Goal: Task Accomplishment & Management: Use online tool/utility

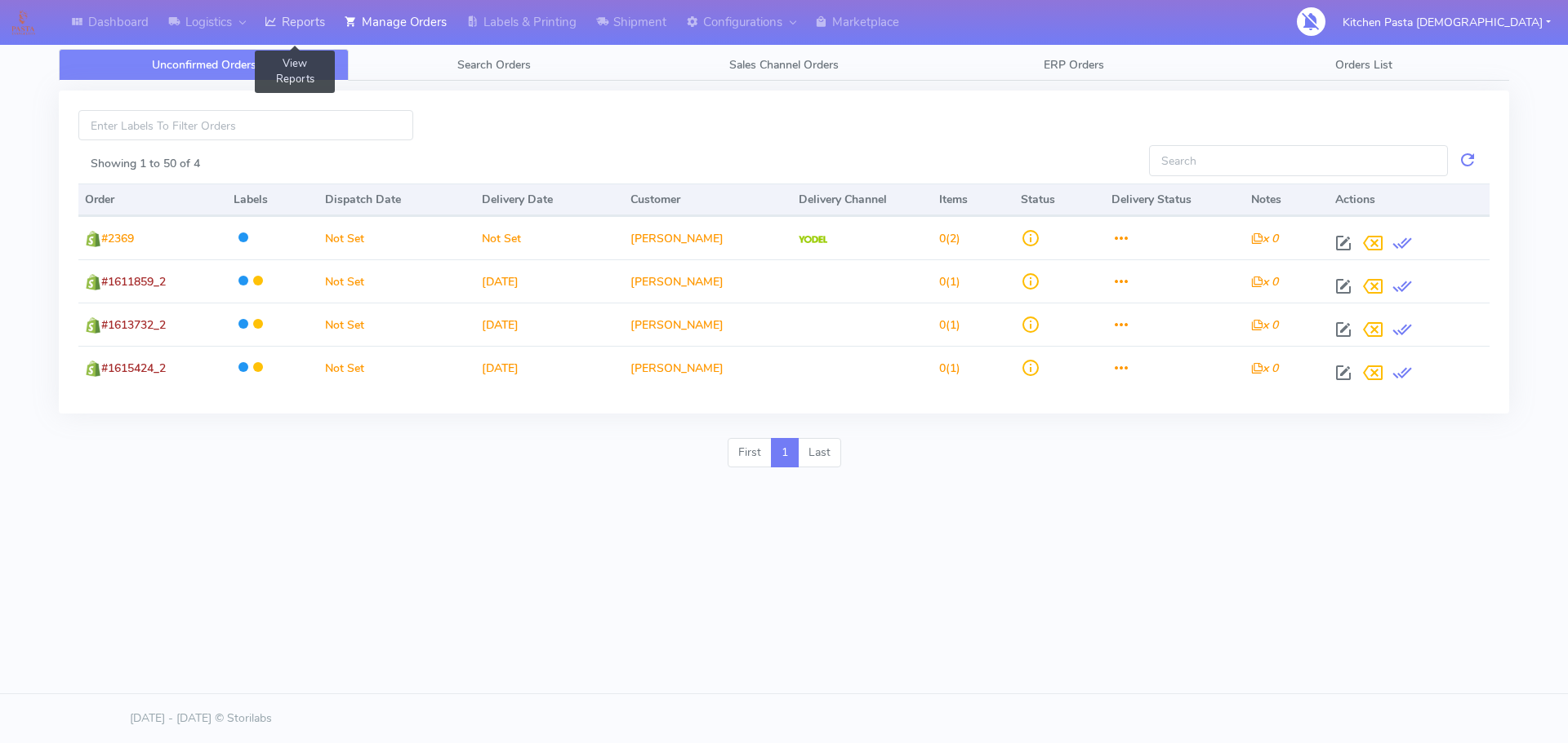
click at [295, 21] on link "Reports" at bounding box center [295, 22] width 80 height 45
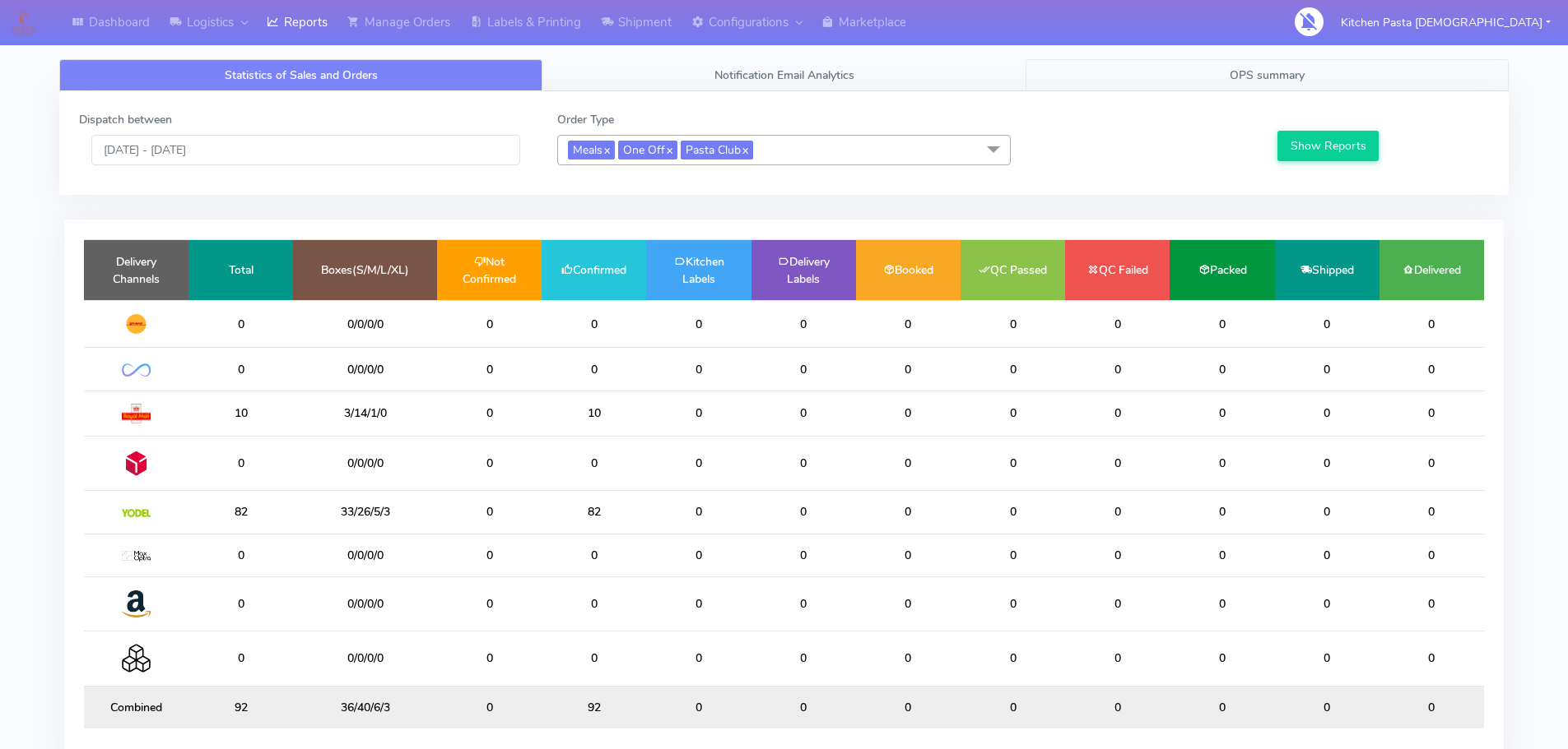
click at [1232, 70] on span "OPS summary" at bounding box center [1267, 75] width 75 height 15
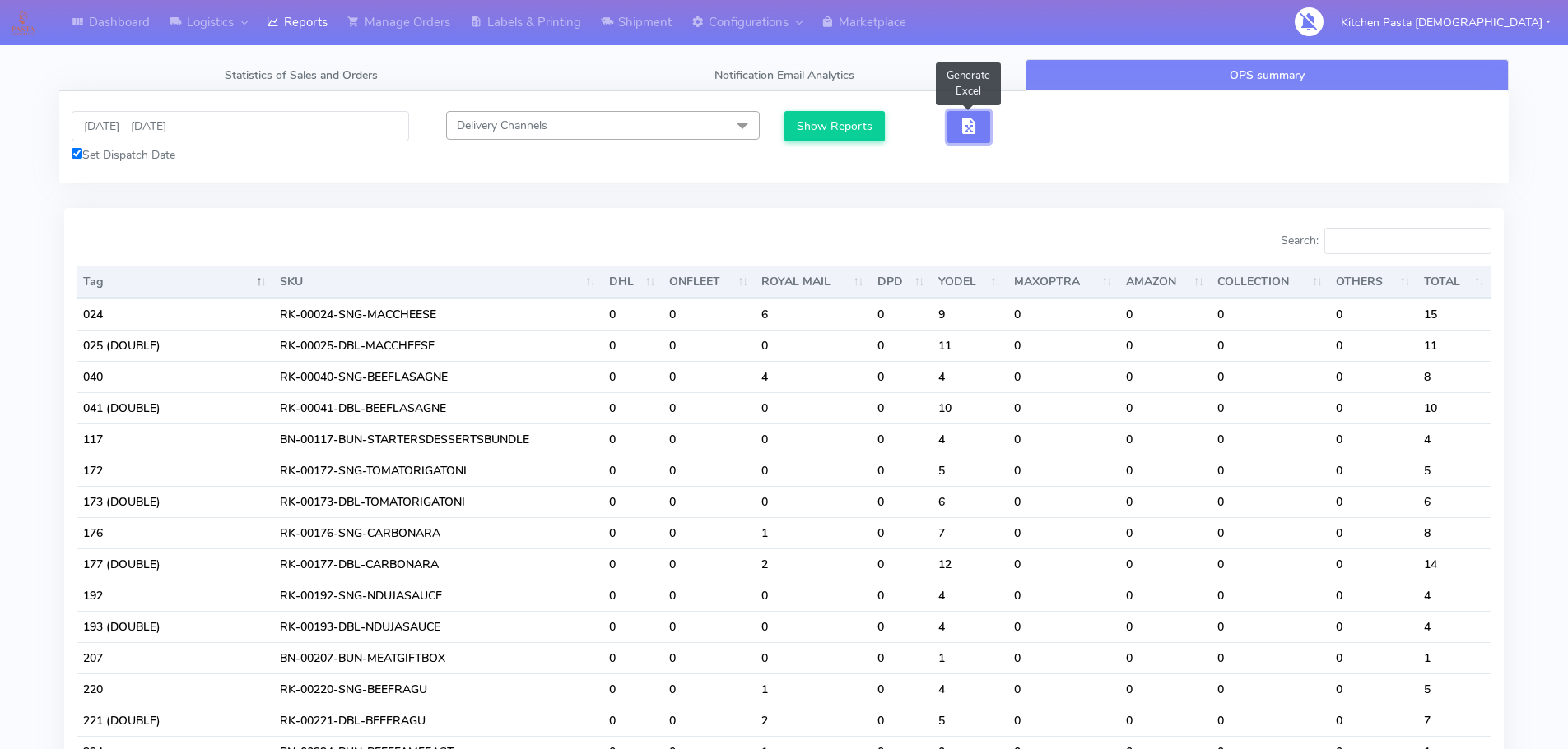
click at [976, 128] on span "button" at bounding box center [968, 130] width 20 height 15
click at [1038, 128] on span "button" at bounding box center [1028, 130] width 20 height 15
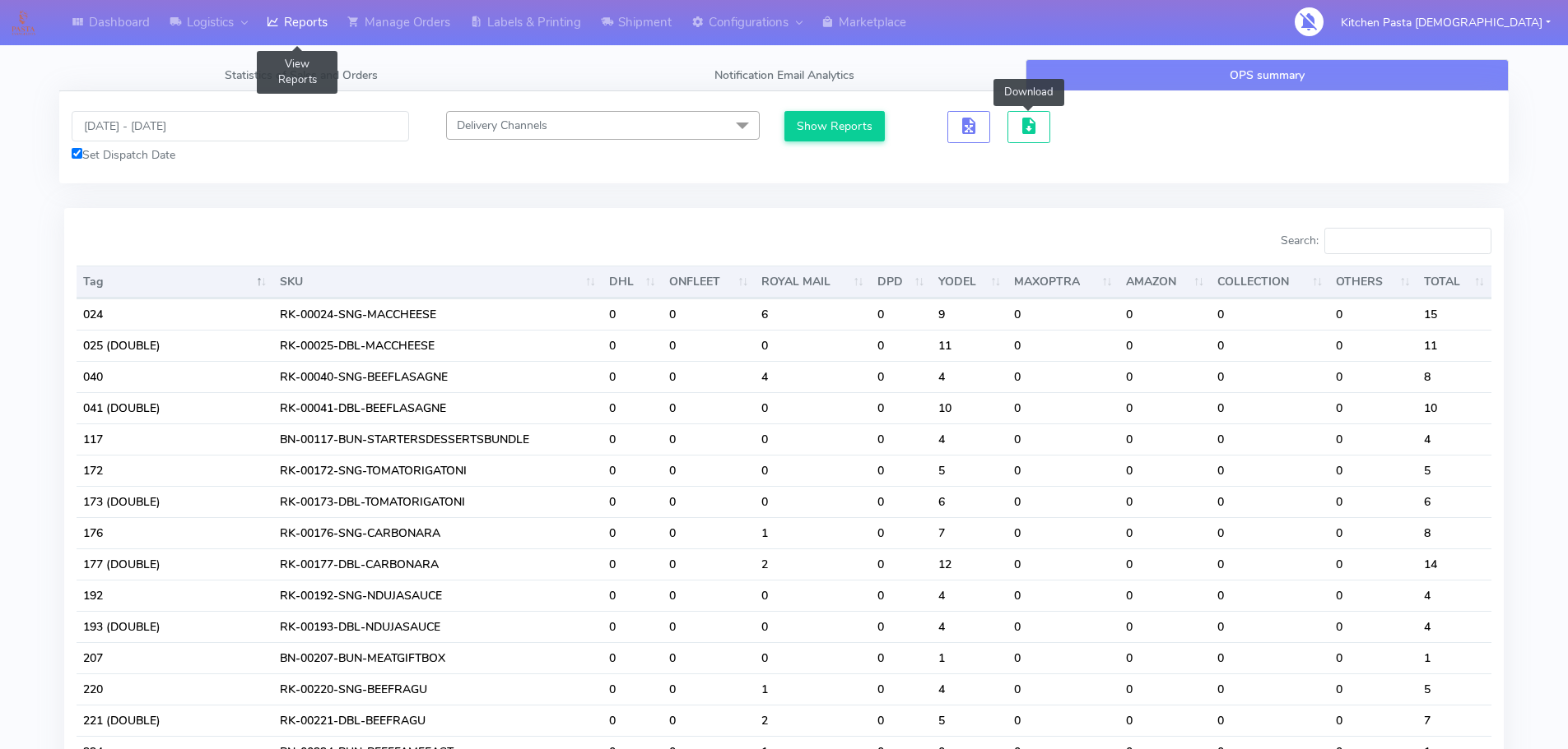
click at [318, 32] on link "Reports" at bounding box center [297, 22] width 81 height 45
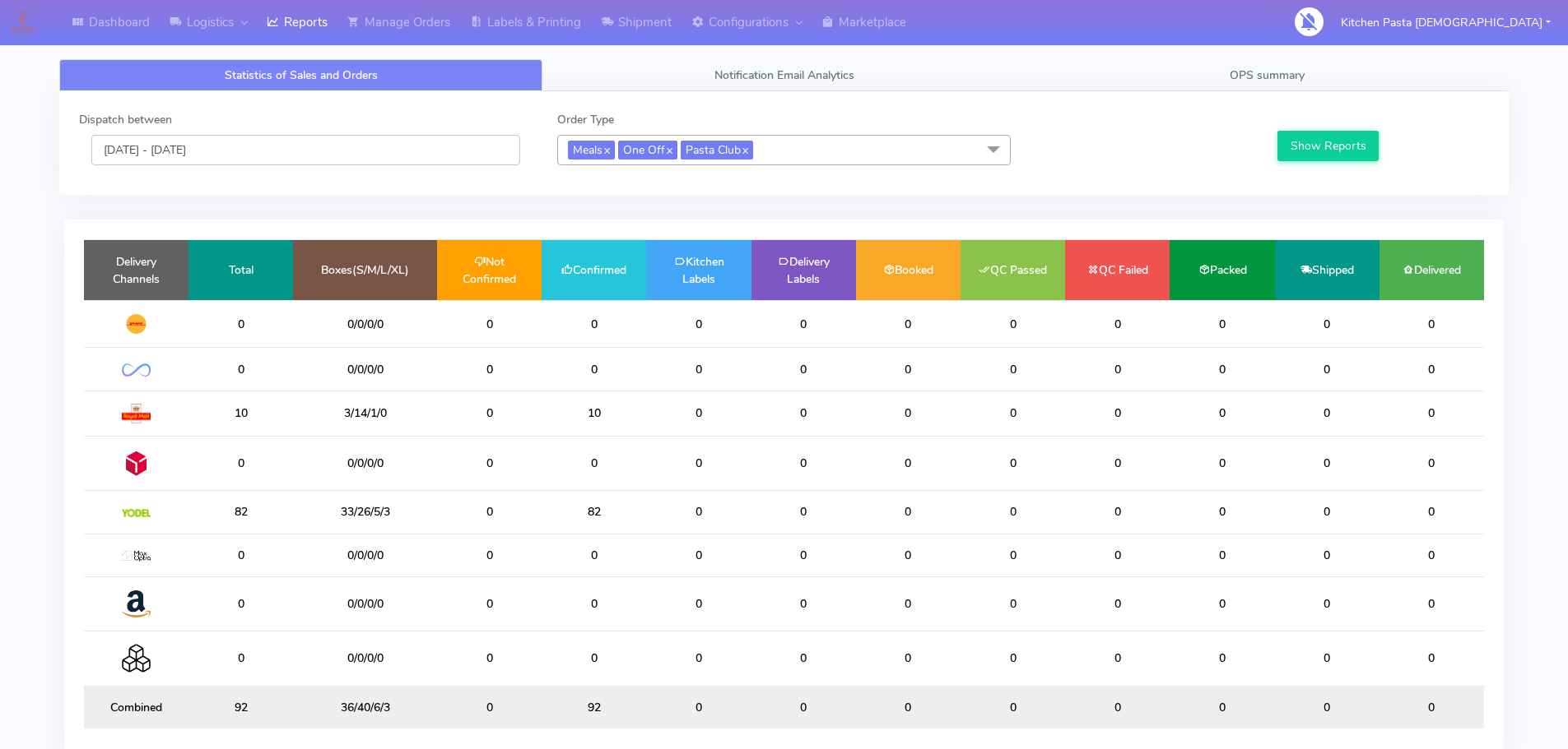
click at [256, 146] on input "[DATE] - [DATE]" at bounding box center [306, 150] width 429 height 31
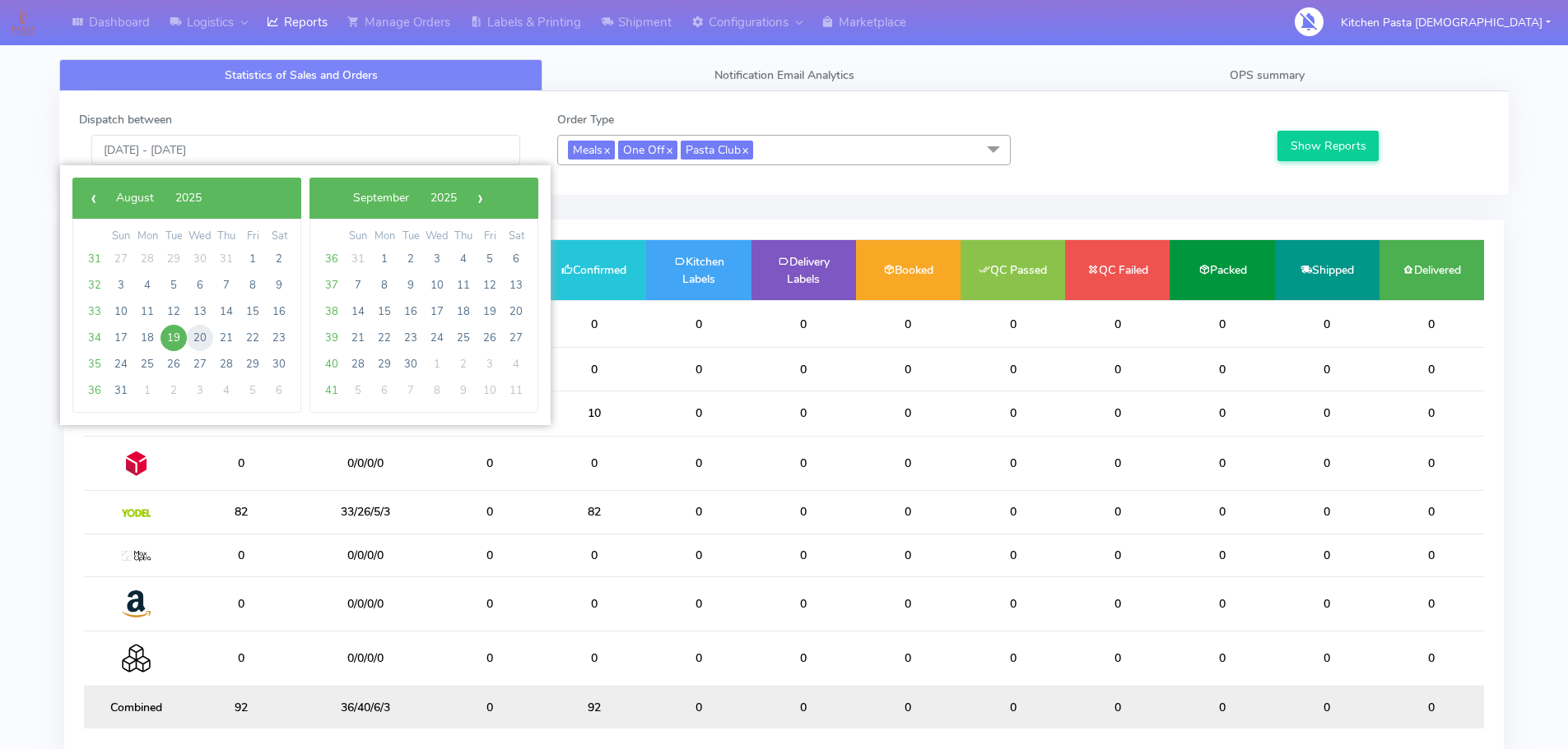
click at [205, 329] on span "20" at bounding box center [199, 337] width 26 height 26
type input "20/08/2025 - 20/08/2025"
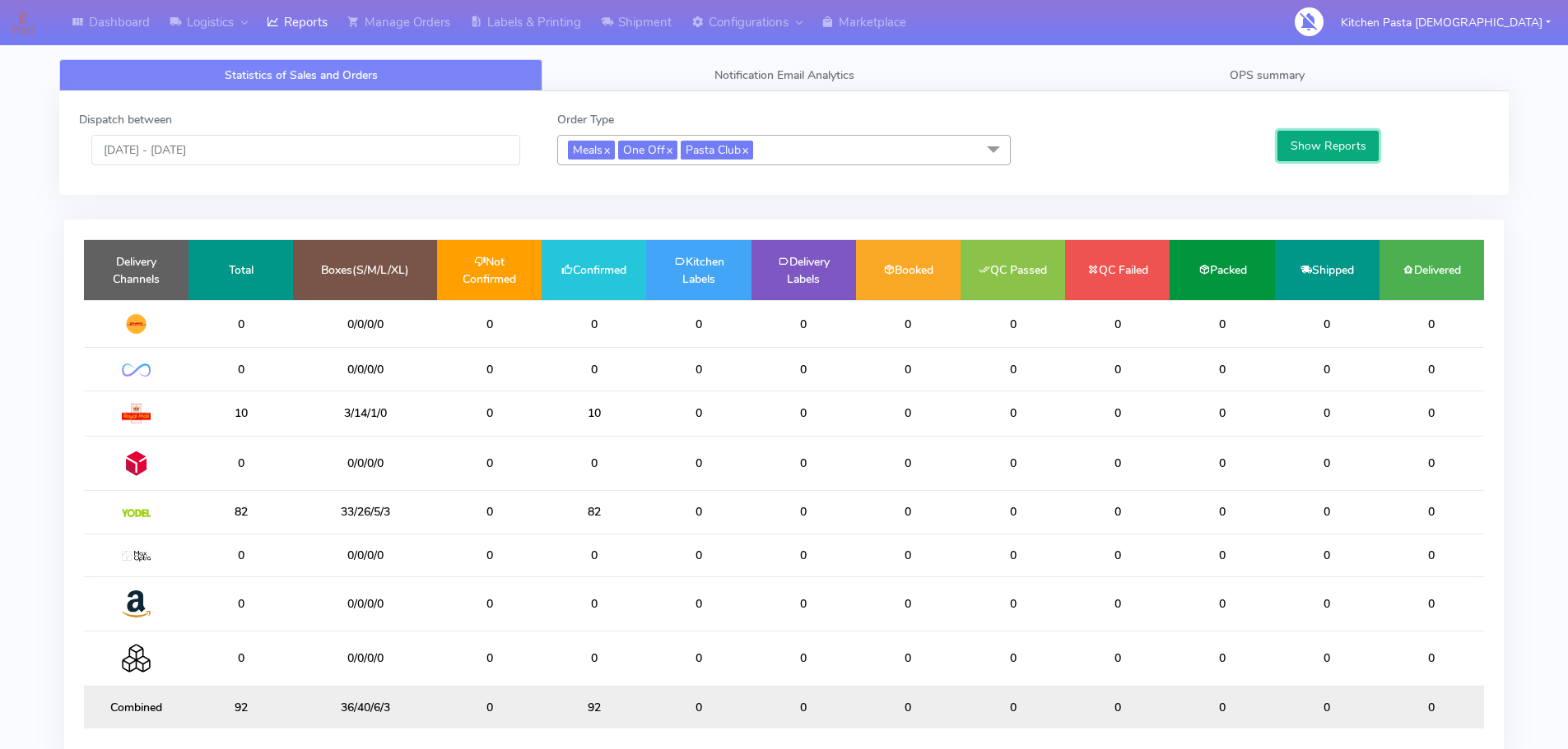
click at [1316, 152] on button "Show Reports" at bounding box center [1327, 146] width 101 height 31
click at [829, 157] on span "Meals x One Off x Pasta Club x" at bounding box center [784, 150] width 453 height 31
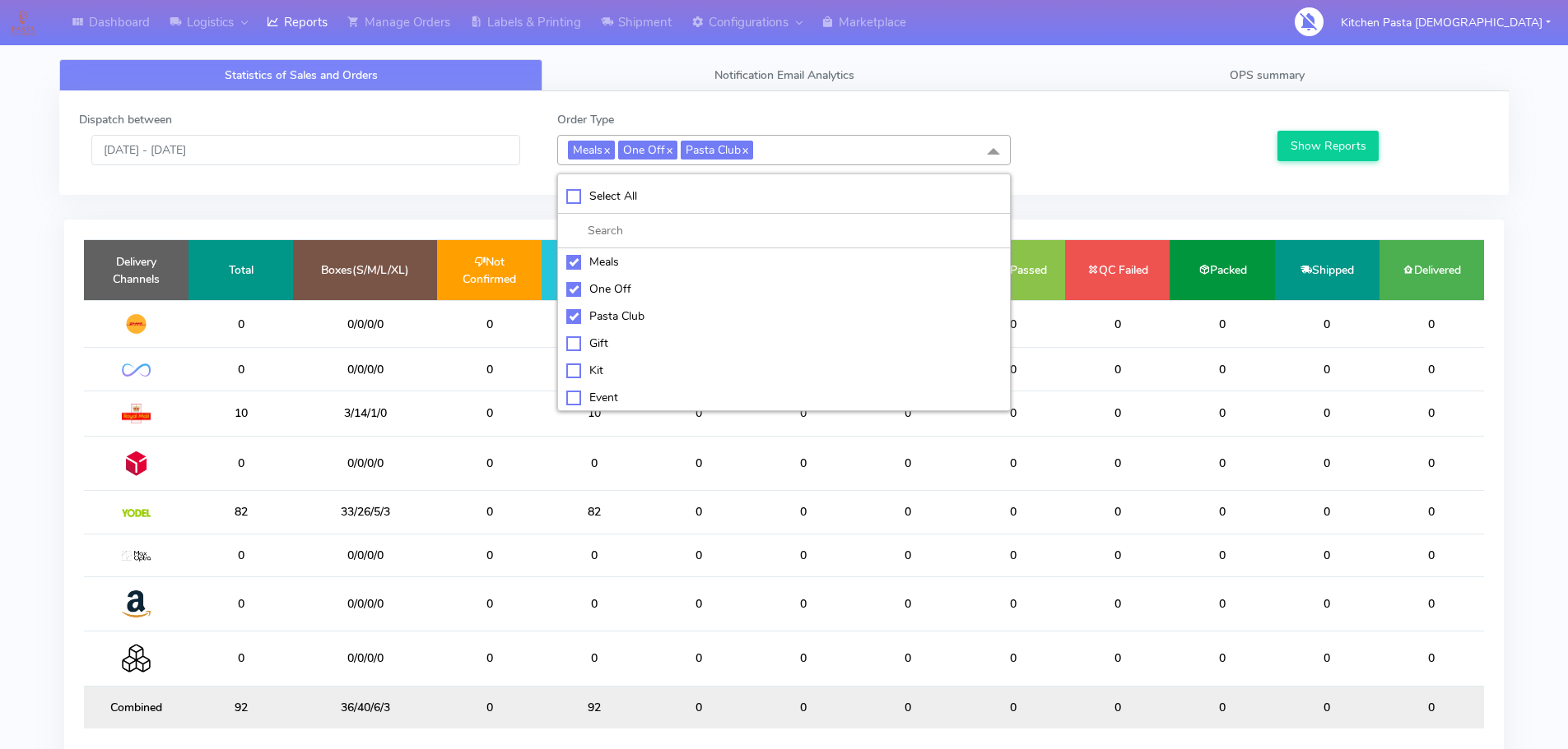
click at [753, 194] on div "Select All" at bounding box center [783, 196] width 435 height 17
checkbox input "true"
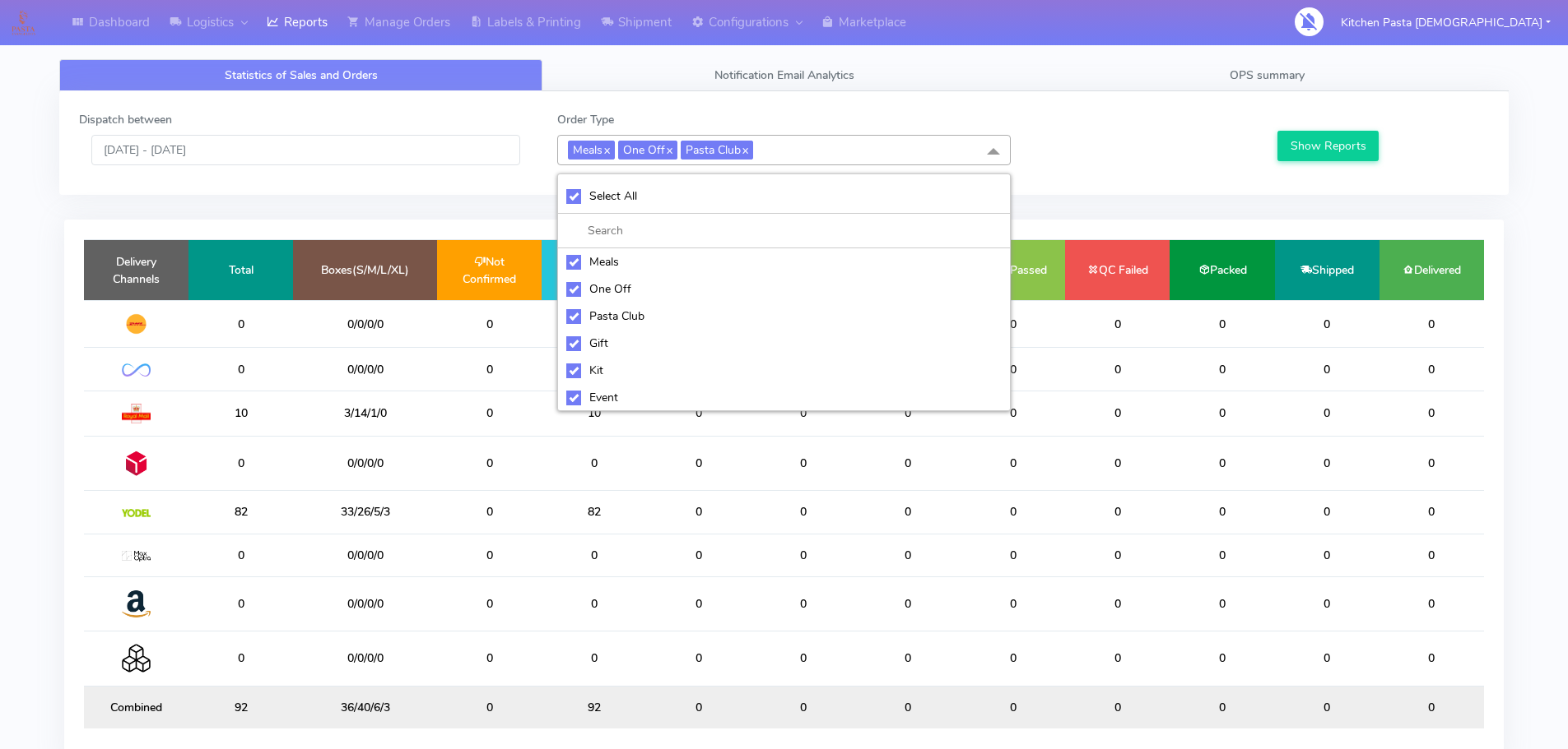
checkbox input "true"
click at [753, 194] on div "Select All" at bounding box center [783, 196] width 435 height 17
checkbox input "false"
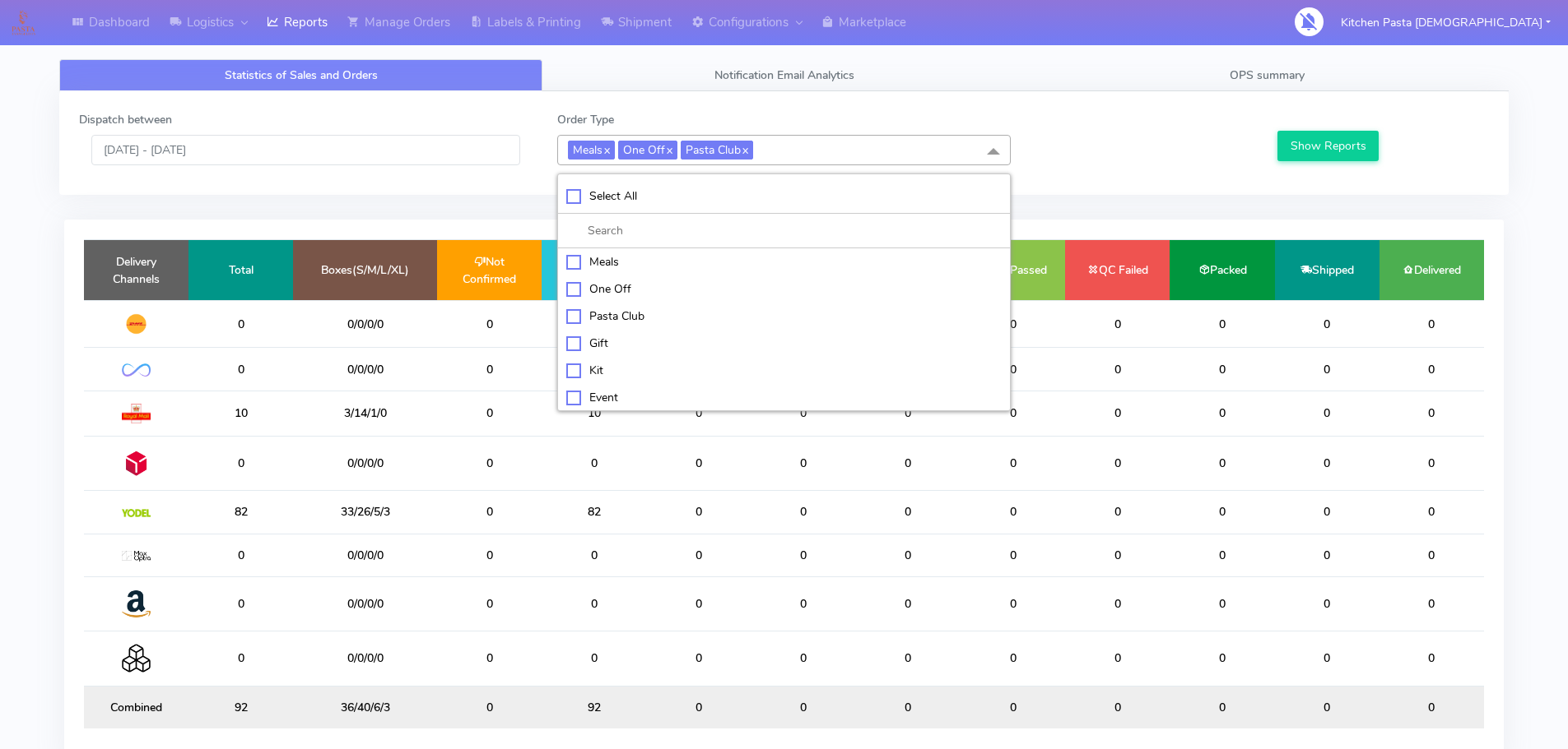
checkbox input "false"
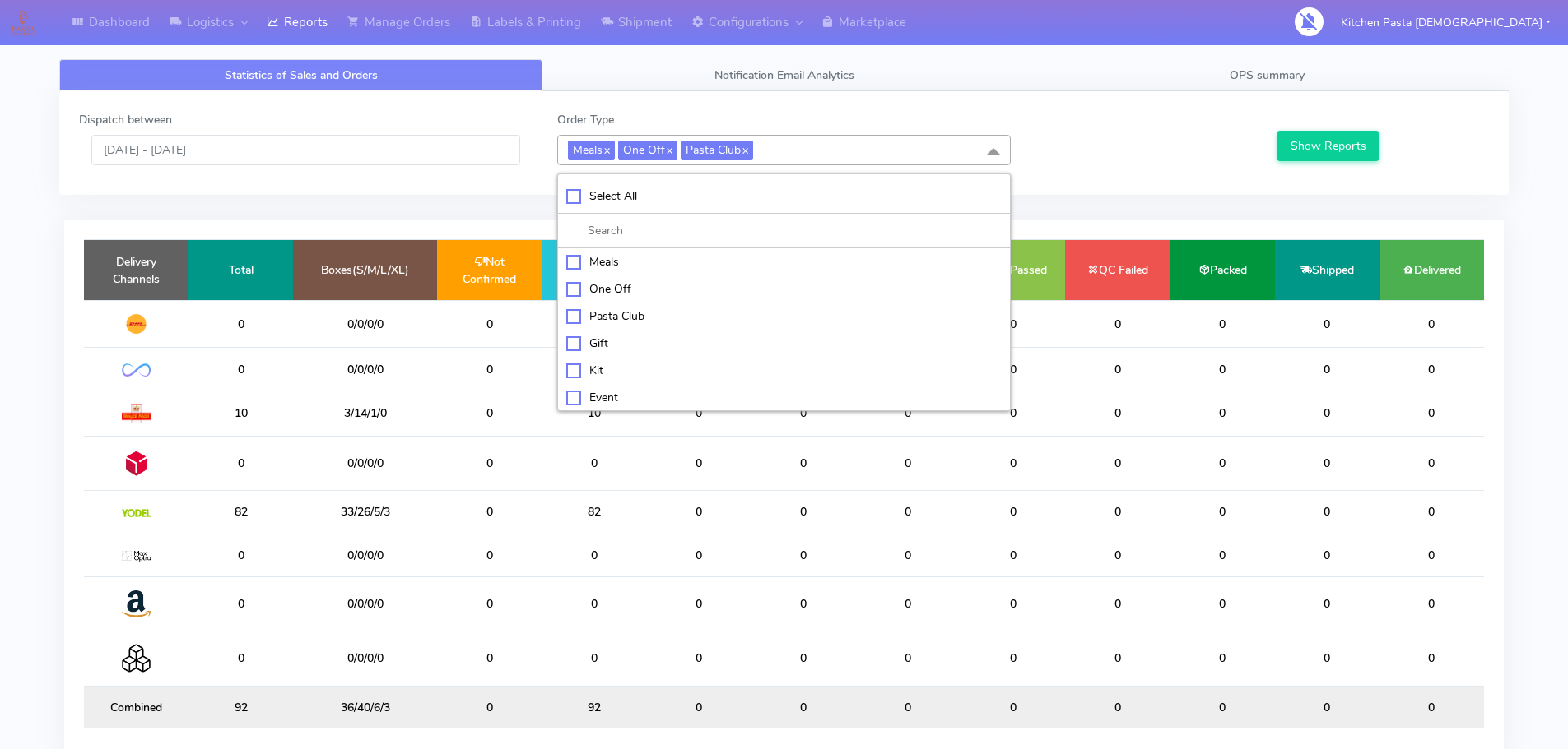
checkbox input "false"
click at [695, 356] on li "Kit" at bounding box center [784, 369] width 452 height 27
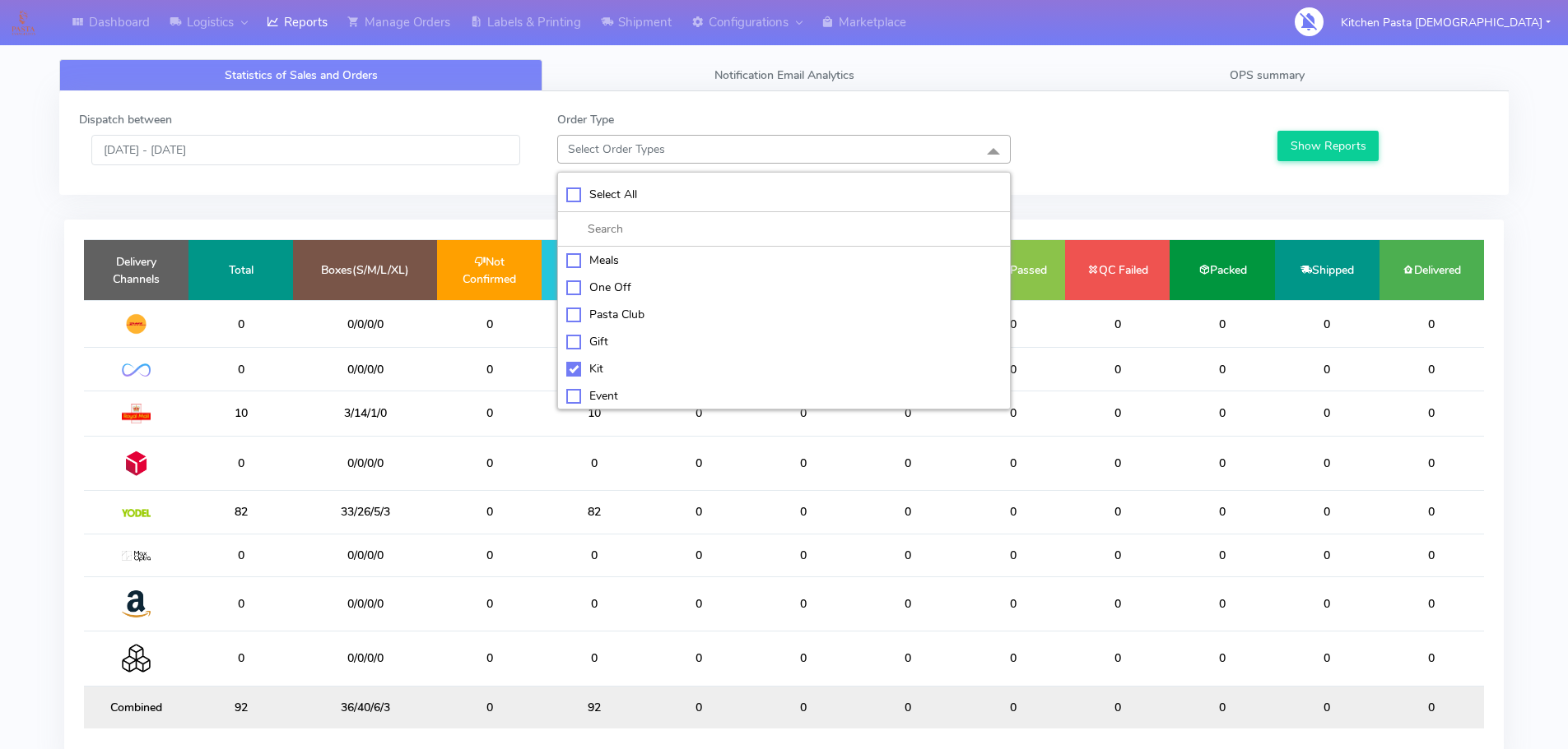
checkbox input "true"
click at [692, 393] on div "ATAVI" at bounding box center [783, 397] width 435 height 17
checkbox input "true"
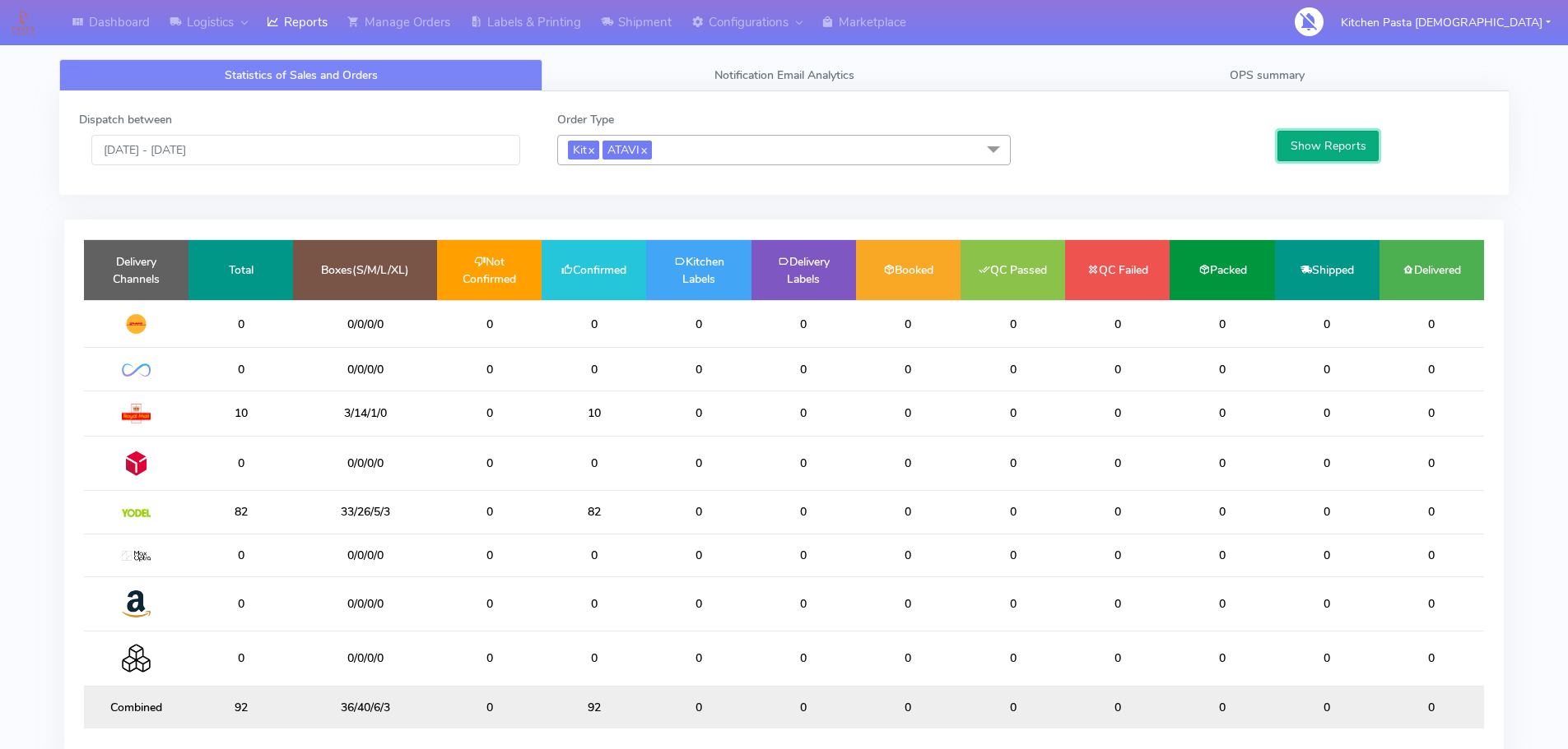
click at [1308, 134] on button "Show Reports" at bounding box center [1327, 146] width 101 height 31
click at [1305, 85] on link "OPS summary" at bounding box center [1266, 75] width 483 height 32
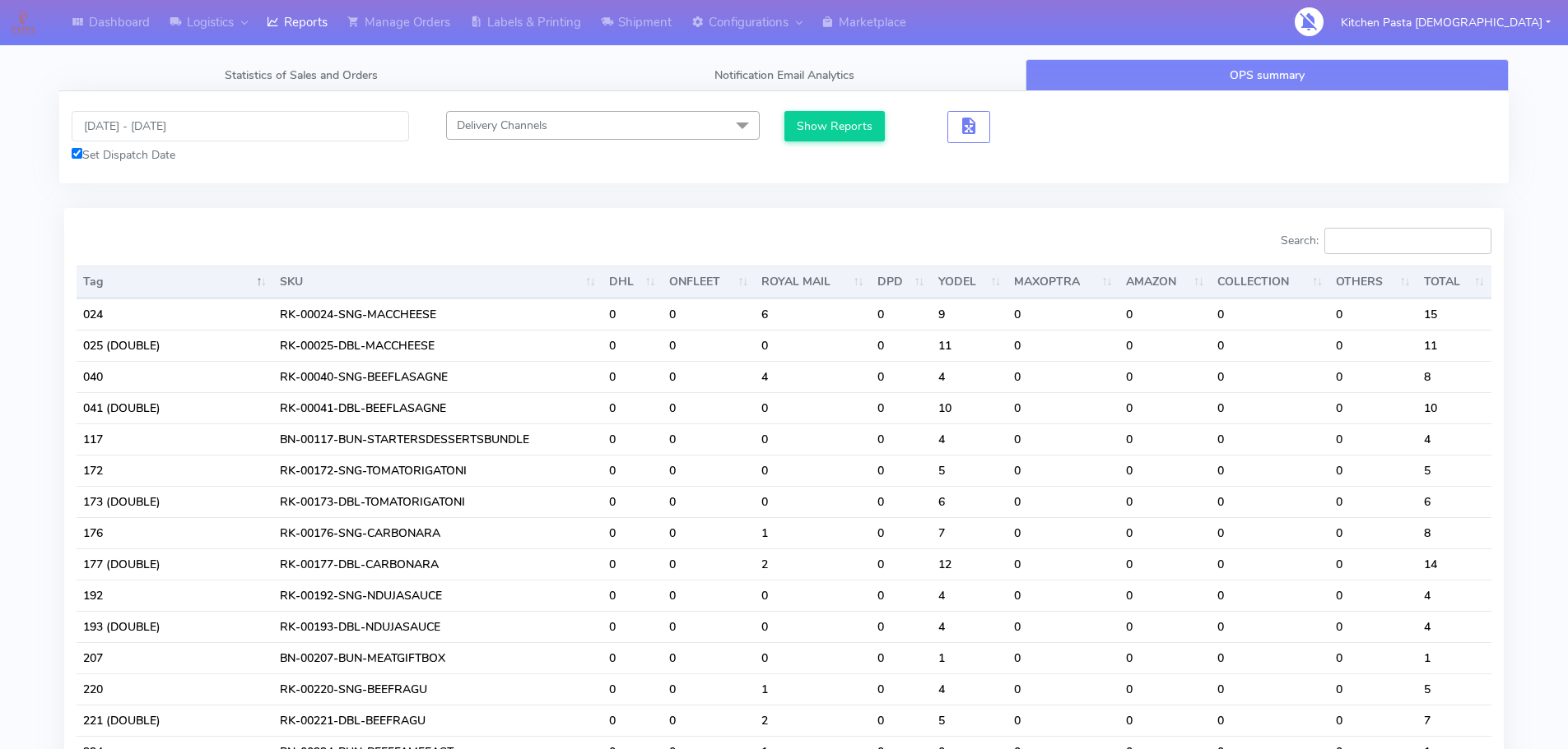
click at [1393, 234] on input "Search:" at bounding box center [1408, 240] width 167 height 26
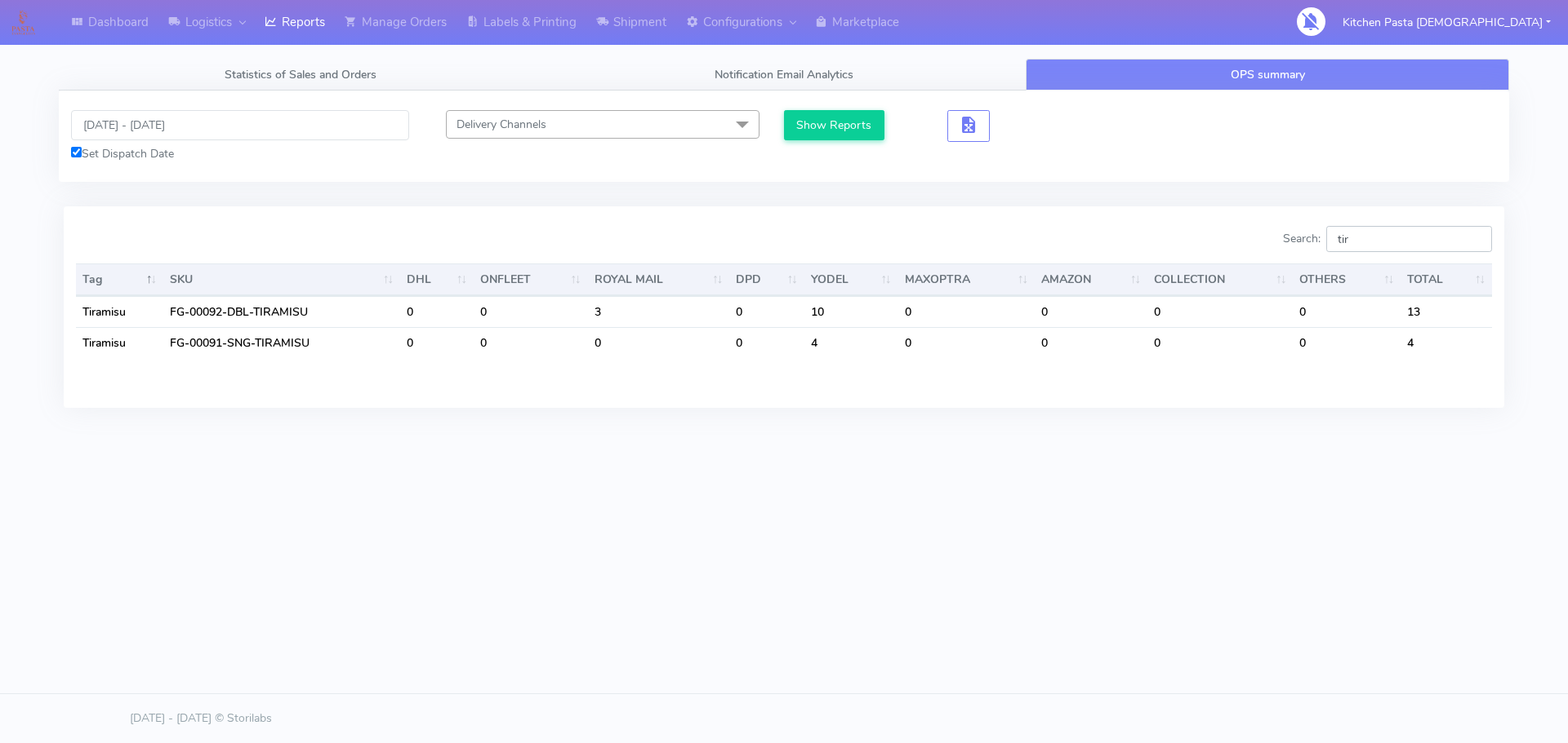
type input "tir"
drag, startPoint x: 1392, startPoint y: 260, endPoint x: 1378, endPoint y: 253, distance: 15.7
click at [1378, 259] on div "Tag SKU DHL ONFLEET ROYAL MAIL DPD YODEL MAXOPTRA AMAZON COLLECTION OTHERS TOTA…" at bounding box center [784, 323] width 1440 height 129
drag, startPoint x: 1392, startPoint y: 242, endPoint x: 1325, endPoint y: 248, distance: 67.3
click at [1325, 248] on label "Search: tir" at bounding box center [1387, 238] width 209 height 26
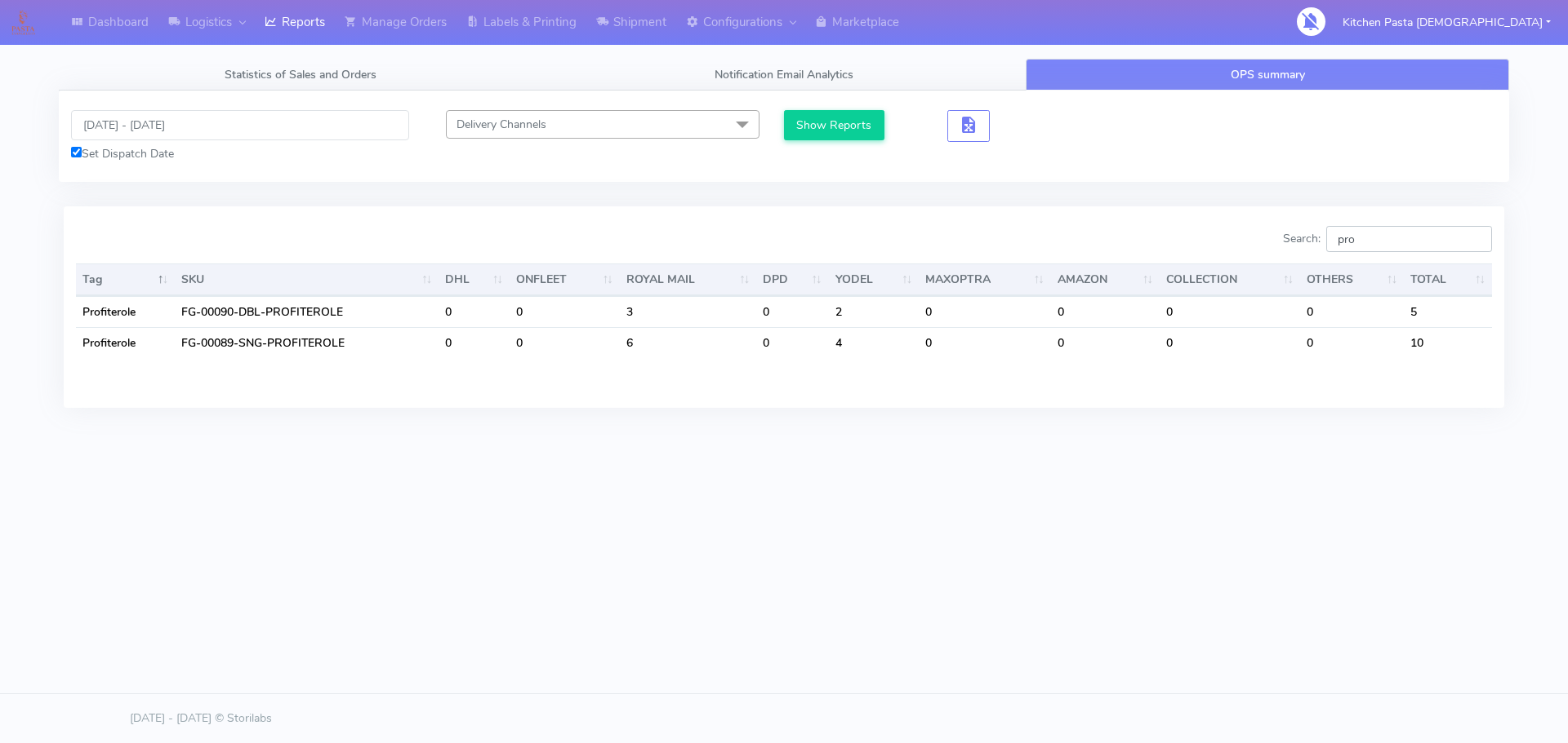
type input "pro"
drag, startPoint x: 1408, startPoint y: 246, endPoint x: 1237, endPoint y: 231, distance: 171.7
click at [1245, 236] on div "Search: pro" at bounding box center [1144, 242] width 696 height 32
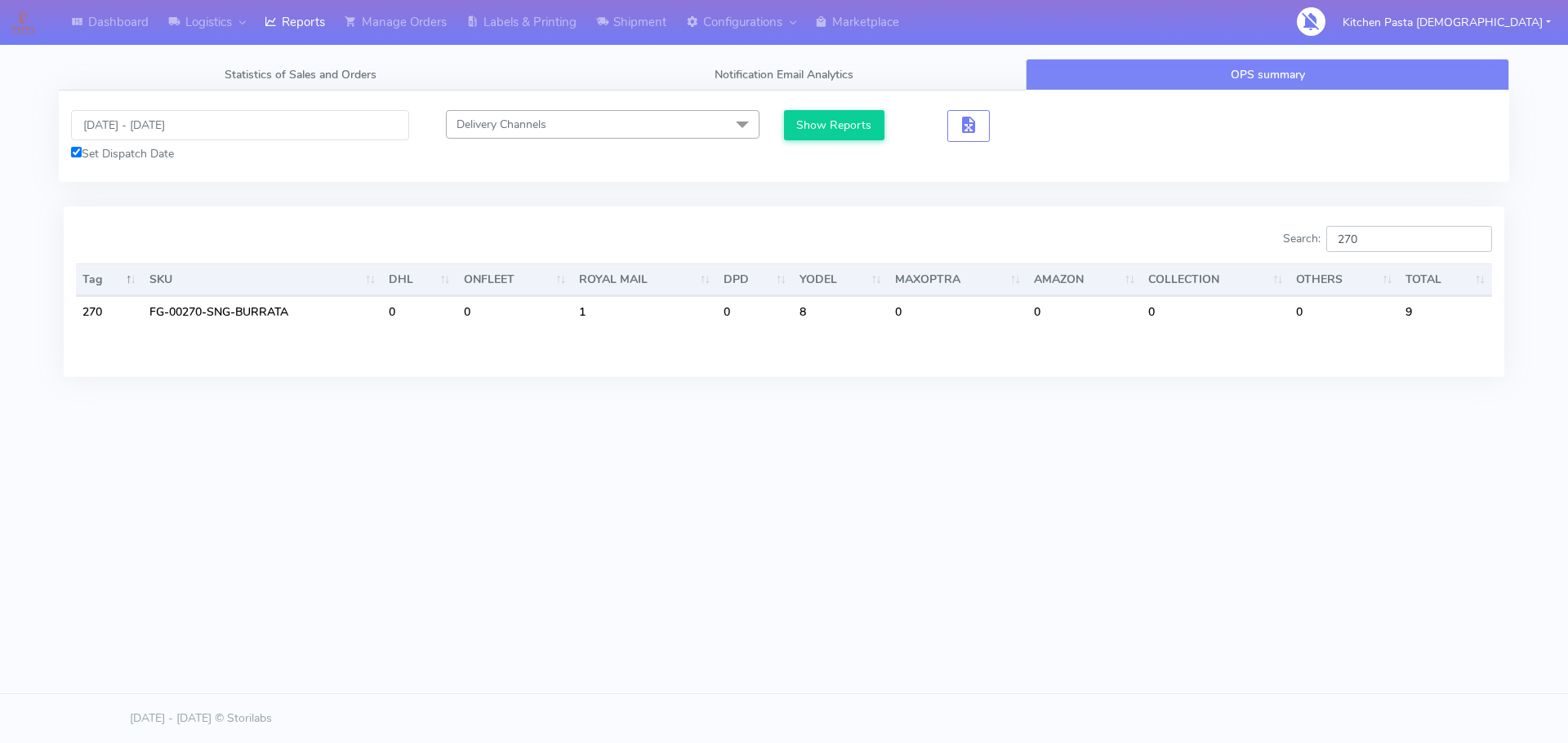
type input "270"
drag, startPoint x: 1388, startPoint y: 331, endPoint x: 1333, endPoint y: 331, distance: 55.0
click at [1333, 331] on caption at bounding box center [784, 339] width 1415 height 25
drag, startPoint x: 1396, startPoint y: 241, endPoint x: 1337, endPoint y: 253, distance: 60.2
click at [1338, 253] on div "Search: 270" at bounding box center [1144, 242] width 696 height 32
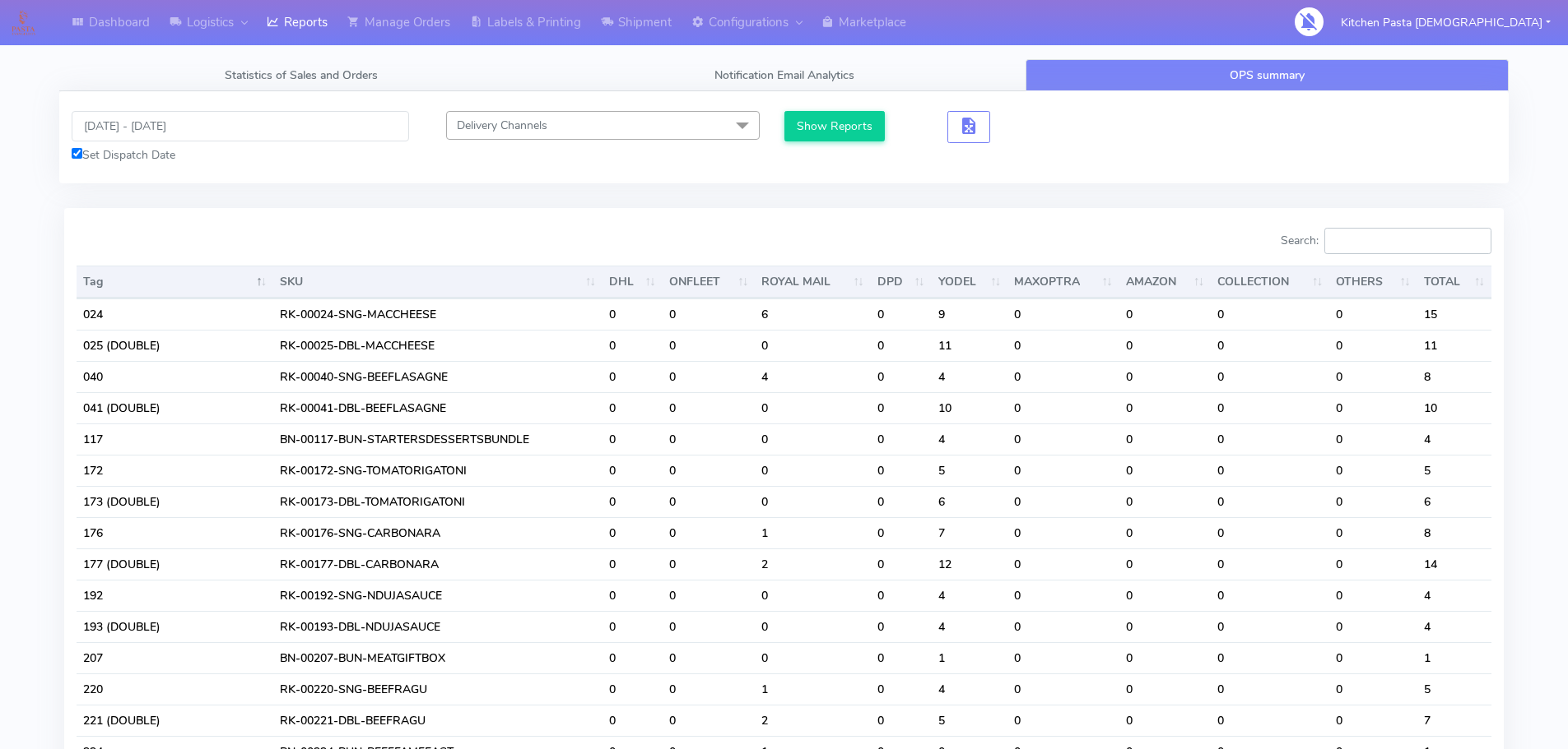
click at [1361, 244] on input "Search:" at bounding box center [1408, 240] width 167 height 26
click at [519, 14] on link "Labels & Printing" at bounding box center [526, 22] width 131 height 45
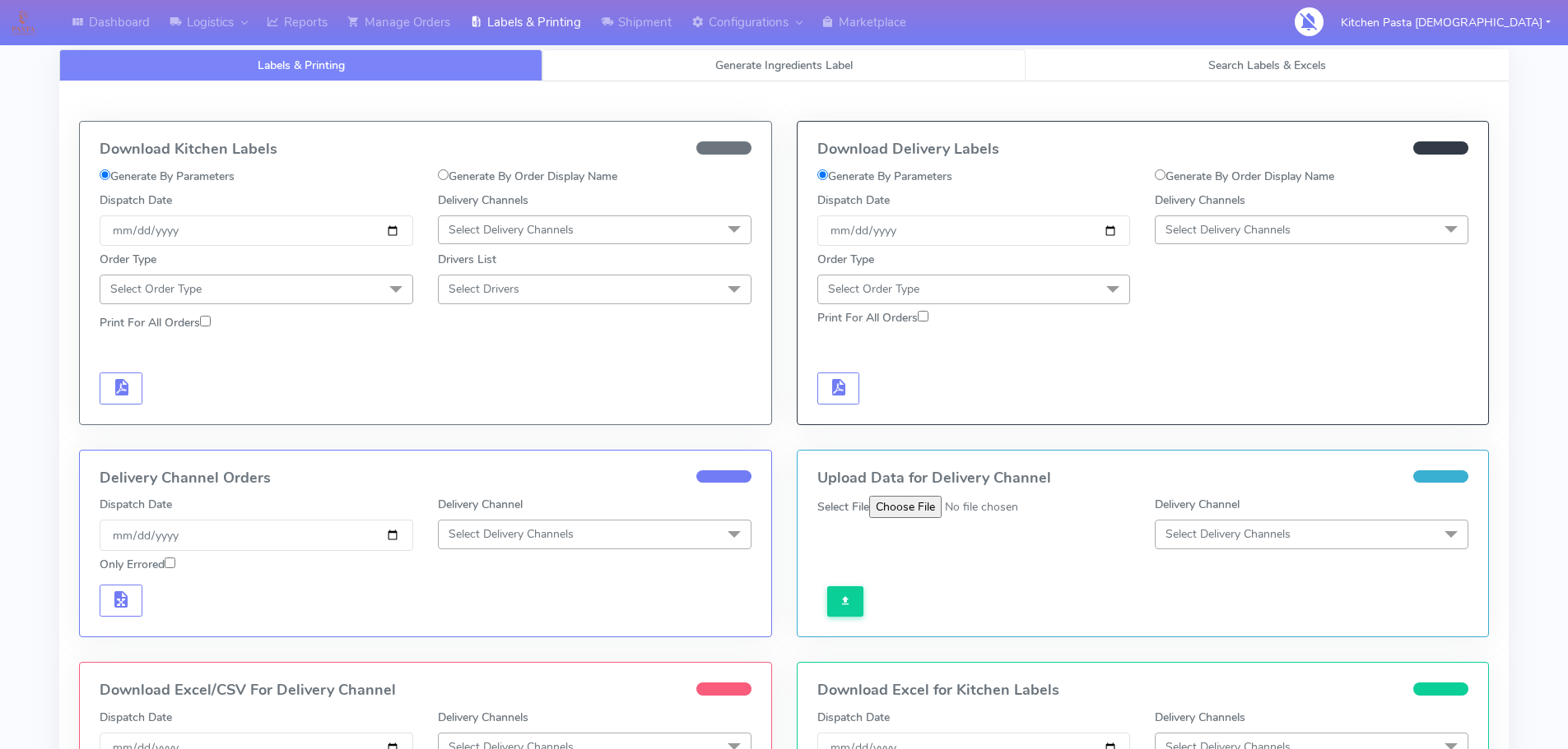
click at [732, 65] on span "Generate Ingredients Label" at bounding box center [783, 65] width 137 height 15
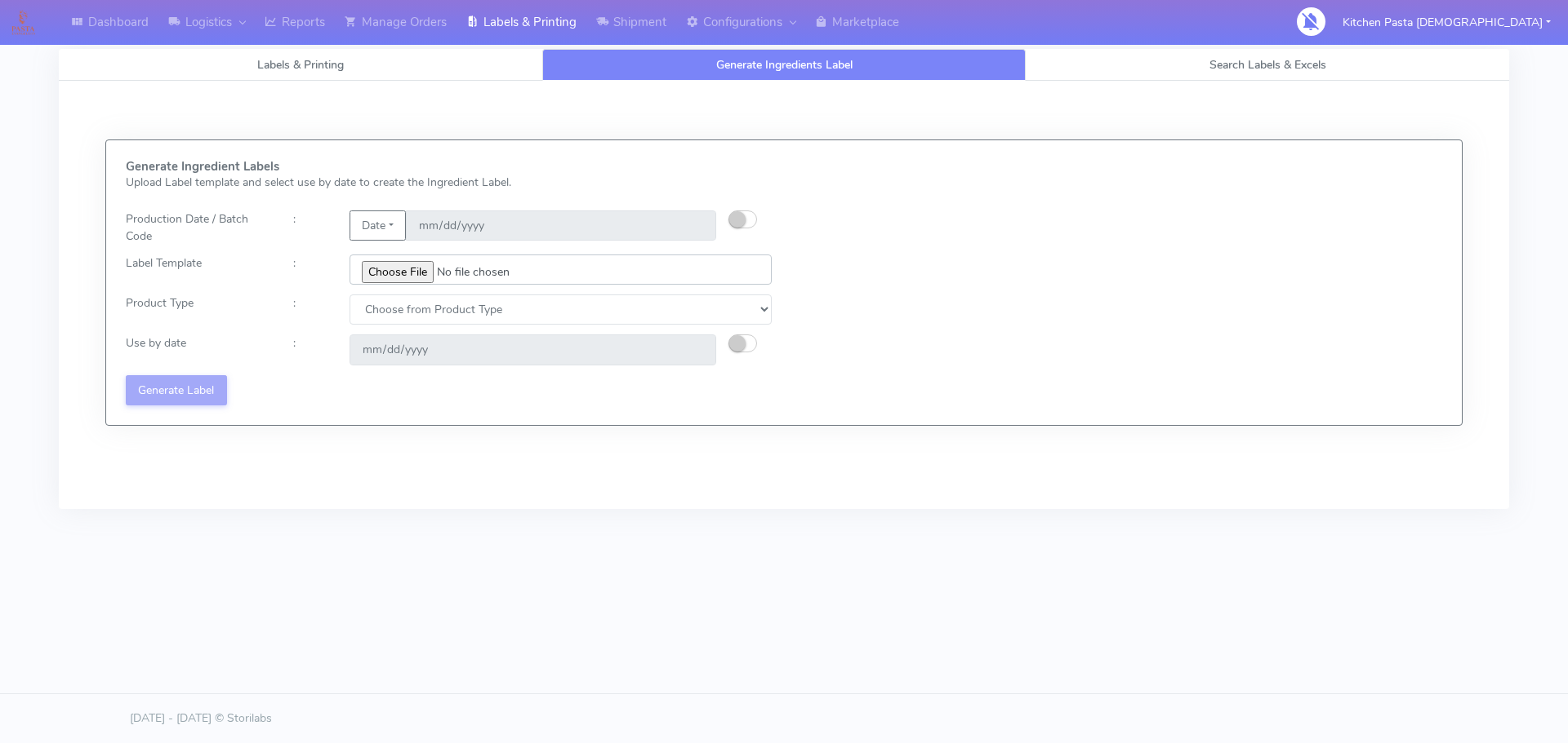
click at [413, 273] on input "file" at bounding box center [560, 270] width 422 height 30
type input "C:\fakepath\Classic Tiramisu V1.jpg"
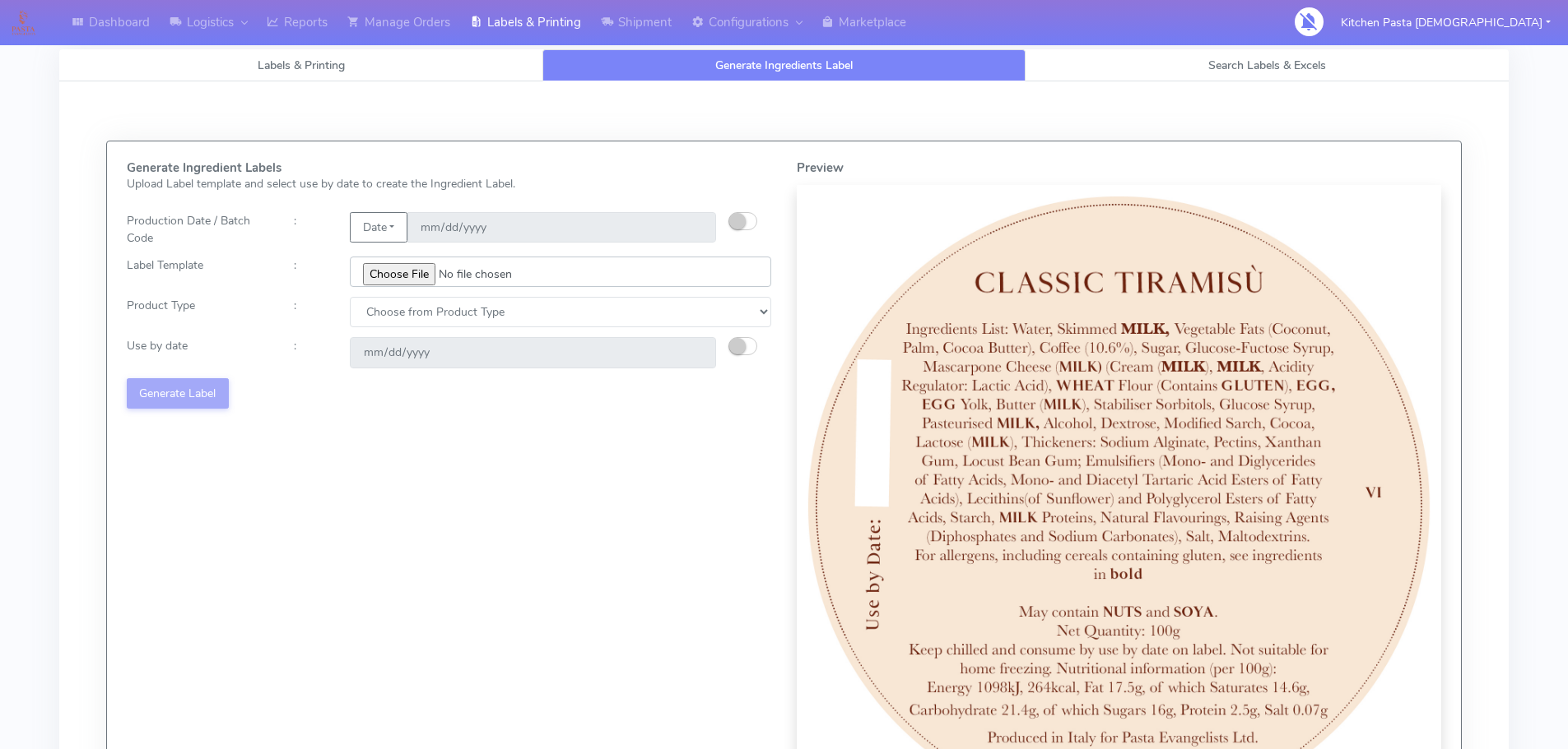
click at [672, 285] on input "file" at bounding box center [560, 272] width 422 height 31
click at [640, 302] on select "Choose from Product Type ECOM ERETAIL CIRCULAR CIRC_DESERTS LASAGNE" at bounding box center [560, 312] width 422 height 31
click at [350, 297] on select "Choose from Product Type ECOM ERETAIL CIRCULAR CIRC_DESERTS LASAGNE" at bounding box center [560, 312] width 422 height 31
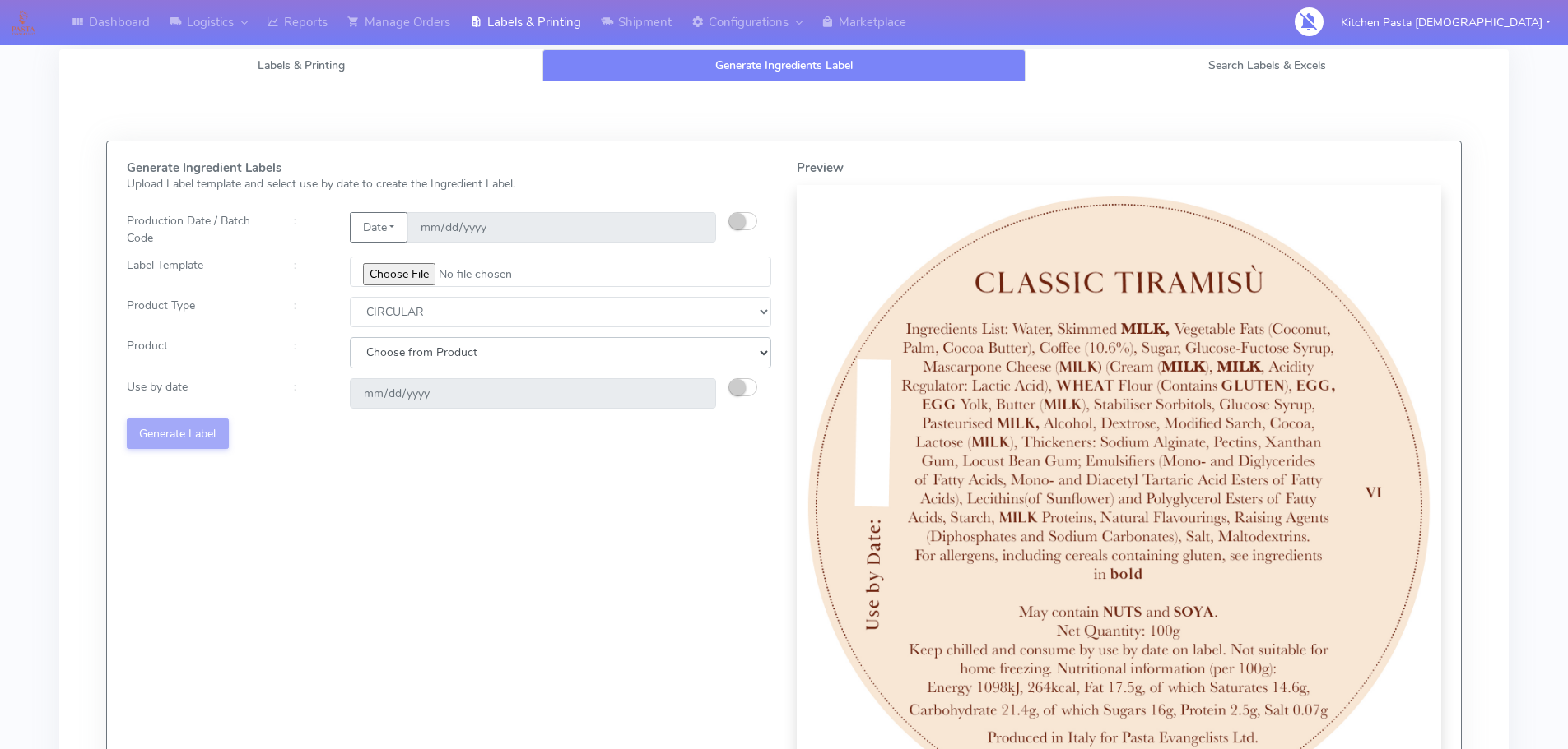
click at [610, 345] on select "Choose from Product POT OLIVE POTS" at bounding box center [560, 352] width 422 height 31
click at [533, 308] on select "Choose from Product Type ECOM ERETAIL CIRCULAR CIRC_DESERTS LASAGNE" at bounding box center [560, 312] width 422 height 31
click at [350, 297] on select "Choose from Product Type ECOM ERETAIL CIRCULAR CIRC_DESERTS LASAGNE" at bounding box center [560, 312] width 422 height 31
click at [496, 306] on select "Choose from Product Type ECOM ERETAIL CIRCULAR CIRC_DESERTS LASAGNE" at bounding box center [560, 312] width 422 height 31
select select "3"
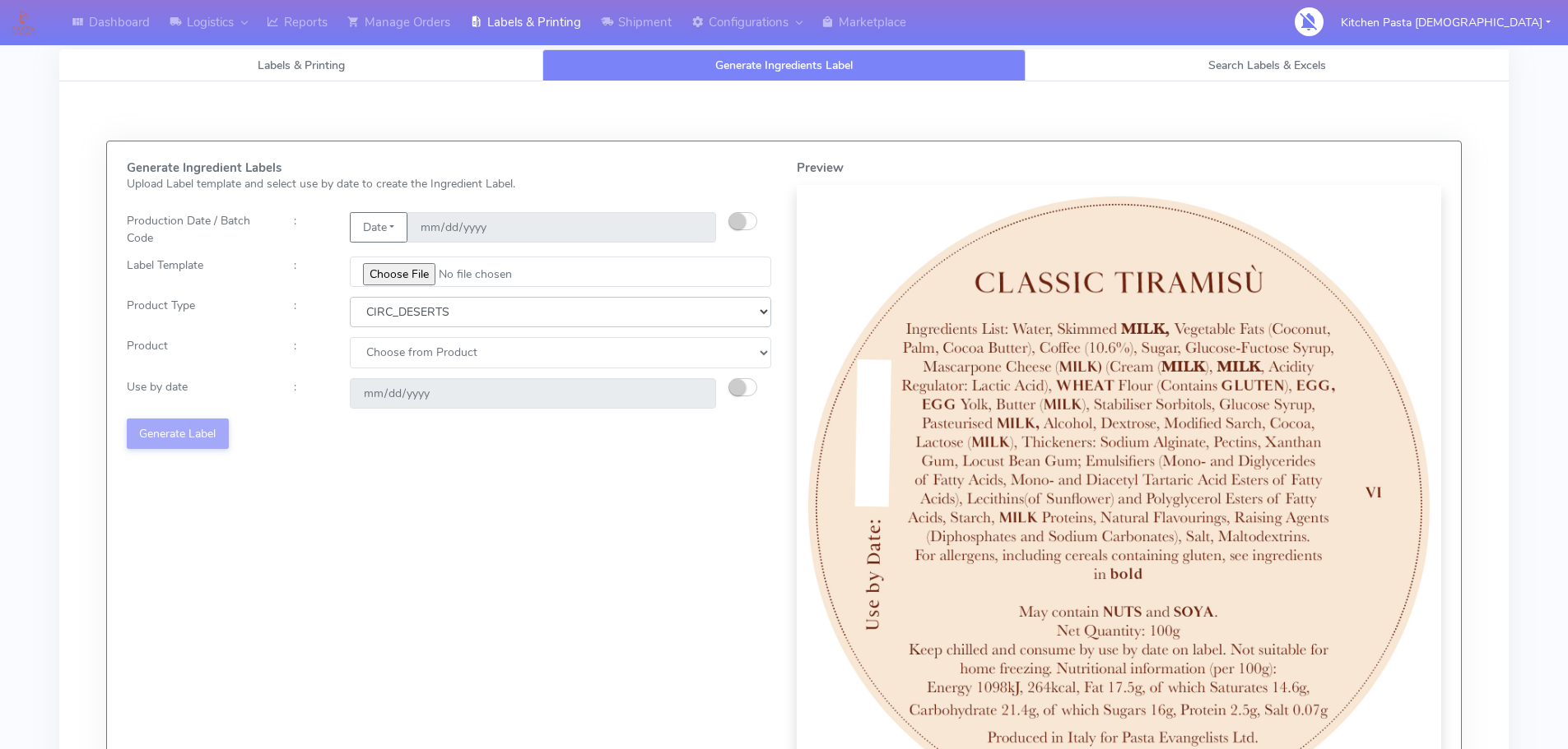
click at [350, 297] on select "Choose from Product Type ECOM ERETAIL CIRCULAR CIRC_DESERTS LASAGNE" at bounding box center [560, 312] width 422 height 31
click at [451, 344] on select "Choose from Product CLASSIC_TIRAMISU CREMA_AMARENA PROFITEROLES" at bounding box center [560, 352] width 422 height 31
select select "0"
click at [350, 337] on select "Choose from Product CLASSIC_TIRAMISU CREMA_AMARENA PROFITEROLES" at bounding box center [560, 352] width 422 height 31
type input "[DATE]"
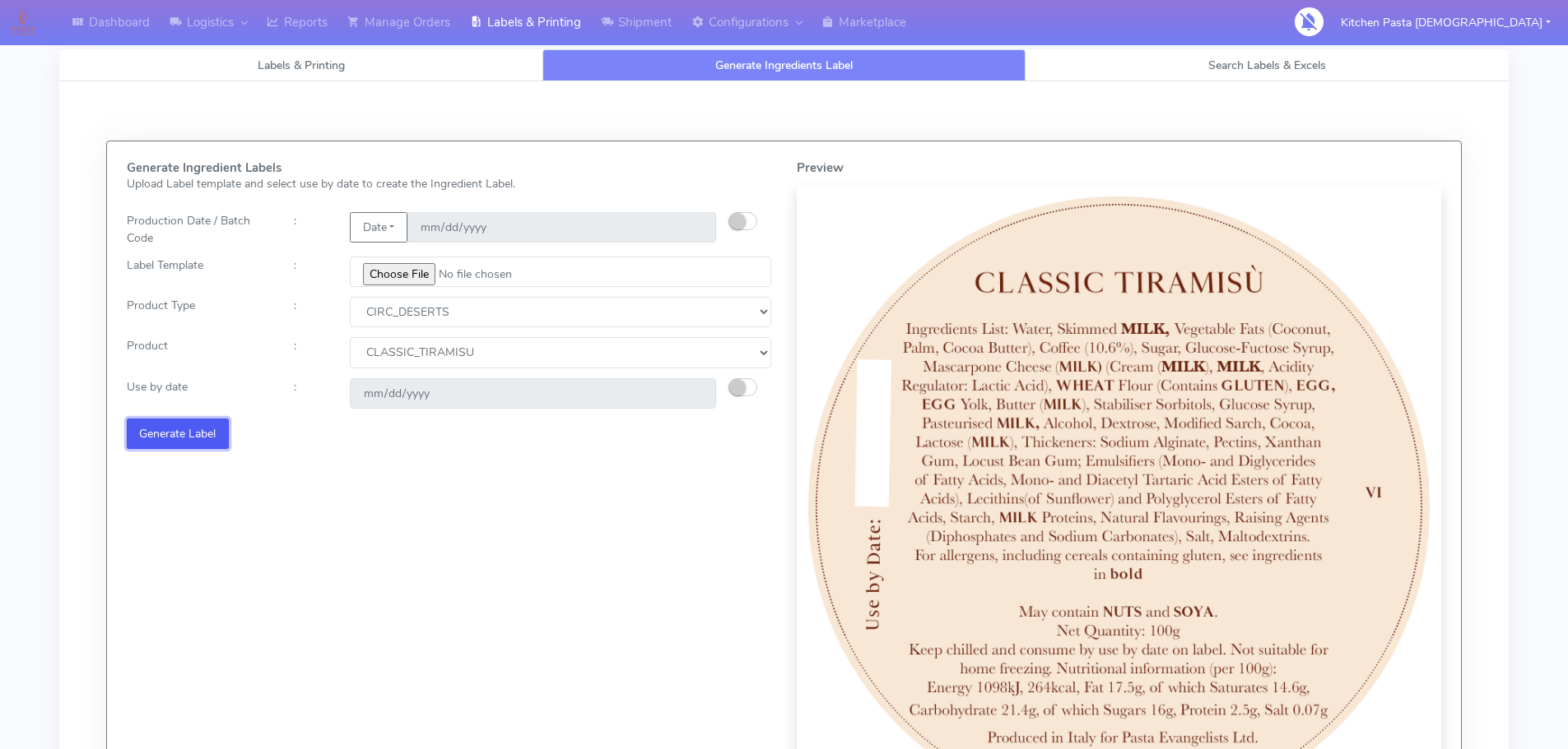
click at [188, 431] on button "Generate Label" at bounding box center [178, 434] width 102 height 31
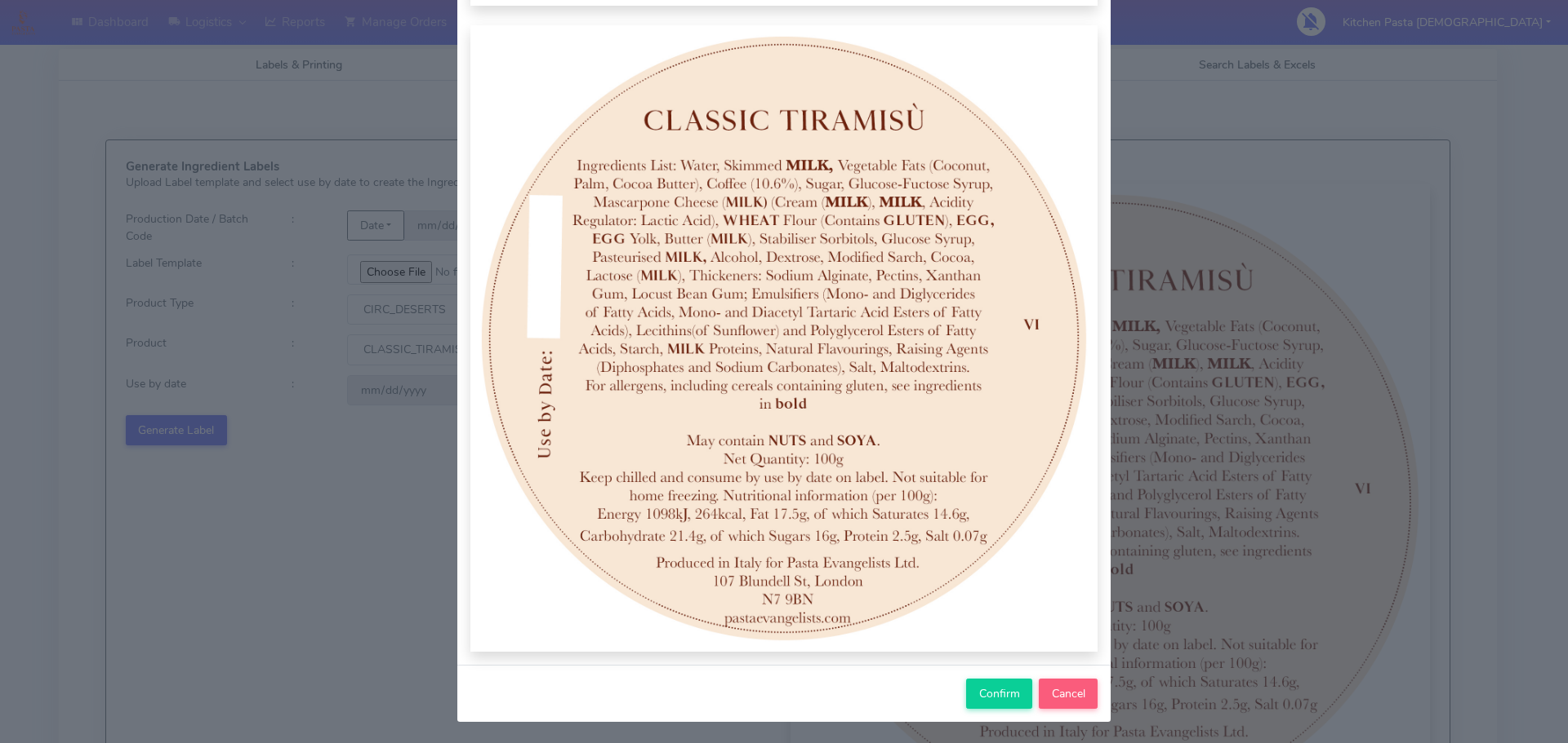
scroll to position [169, 0]
click at [990, 692] on span "Confirm" at bounding box center [999, 693] width 41 height 15
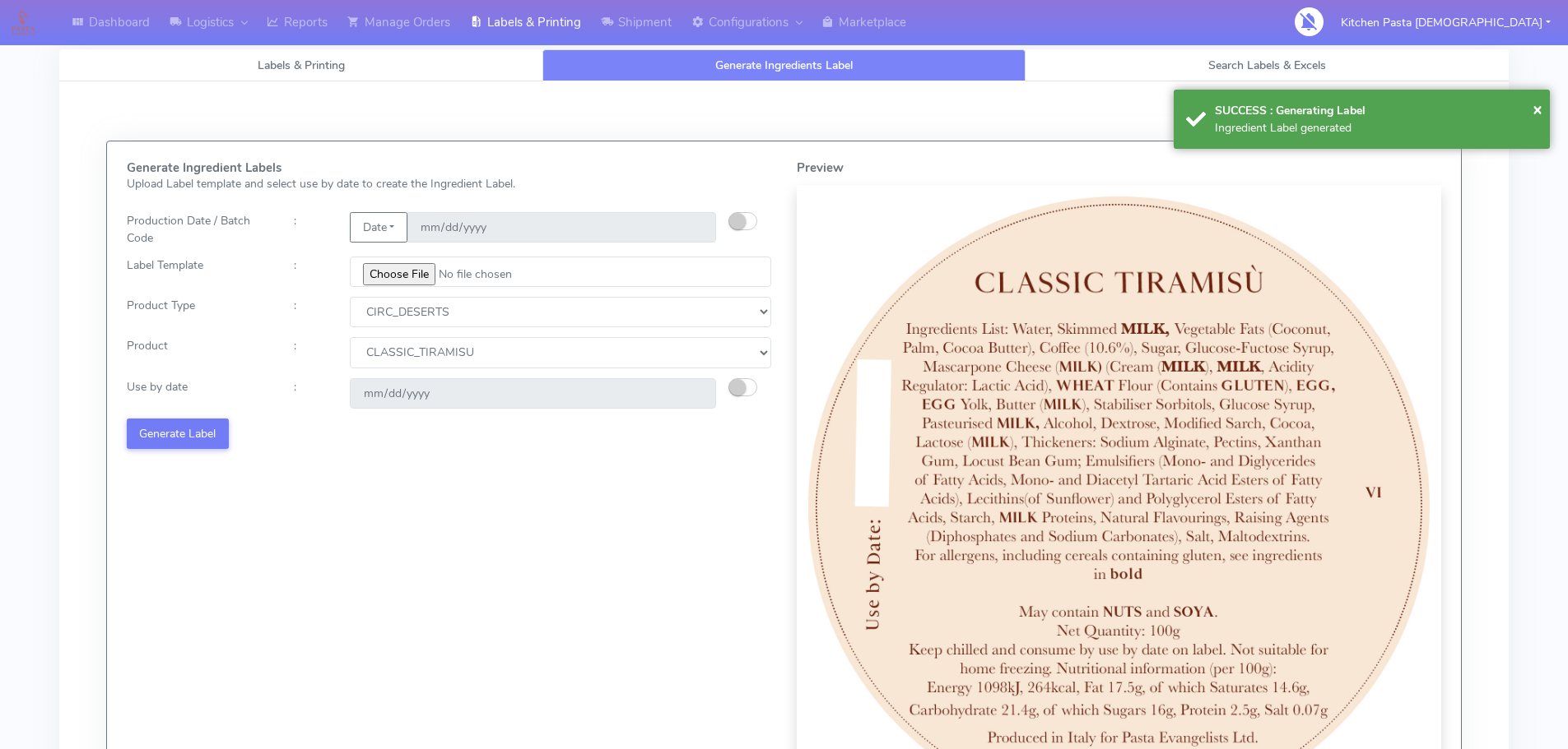
select select
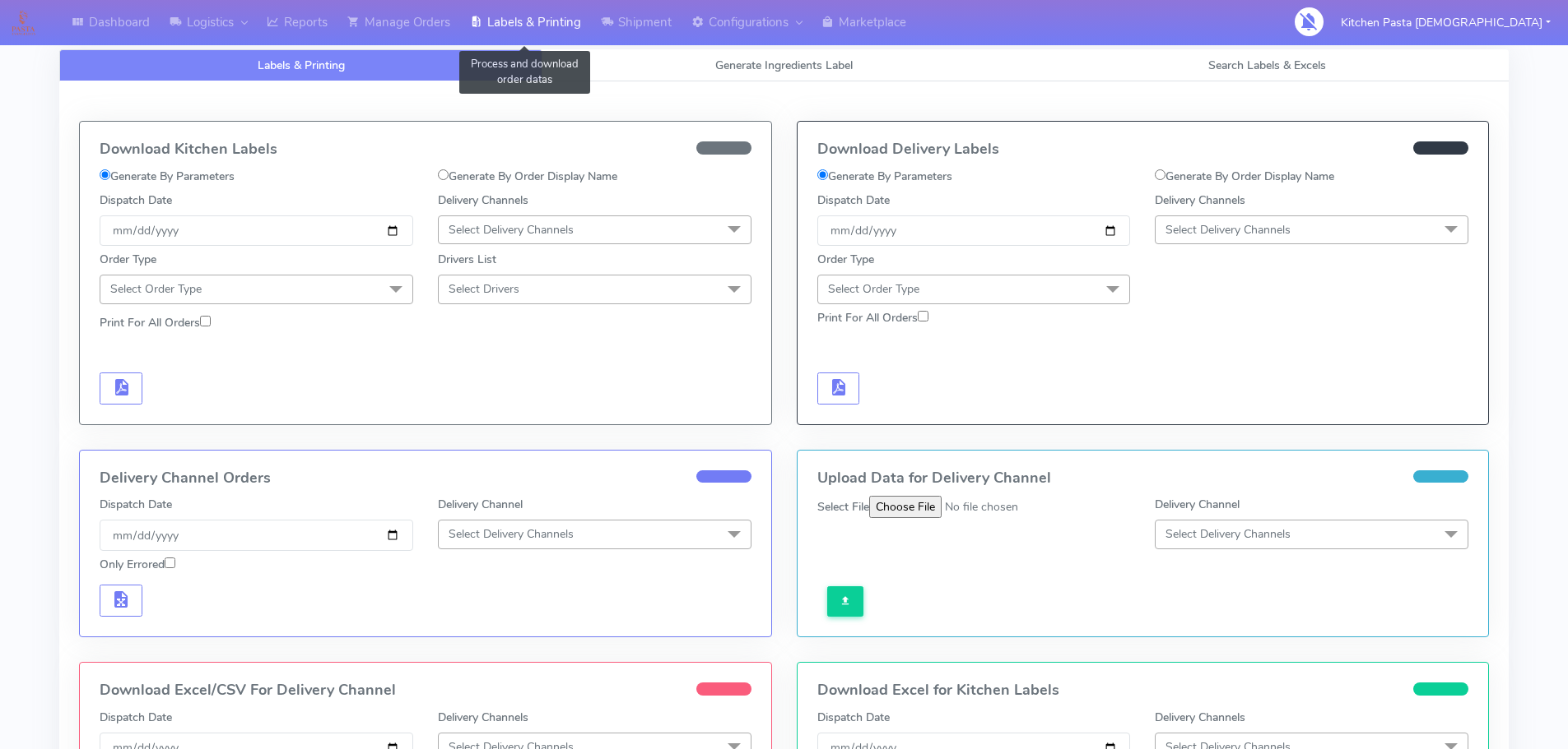
click at [566, 12] on link "Labels & Printing" at bounding box center [526, 22] width 131 height 45
click at [676, 53] on link "Generate Ingredients Label" at bounding box center [783, 64] width 483 height 32
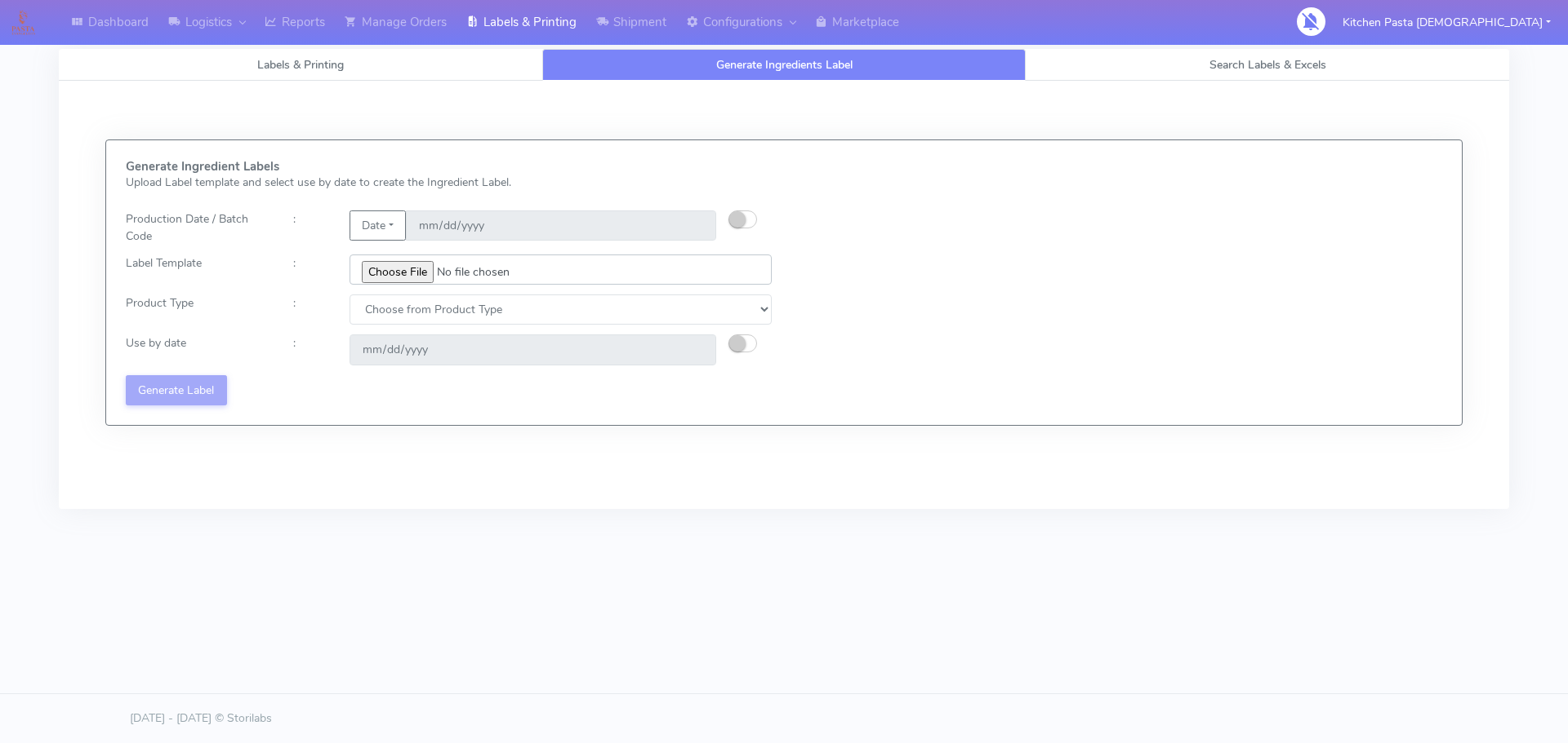
click at [434, 279] on input "file" at bounding box center [560, 270] width 422 height 30
type input "C:\fakepath\Profiteroles V1.jpg"
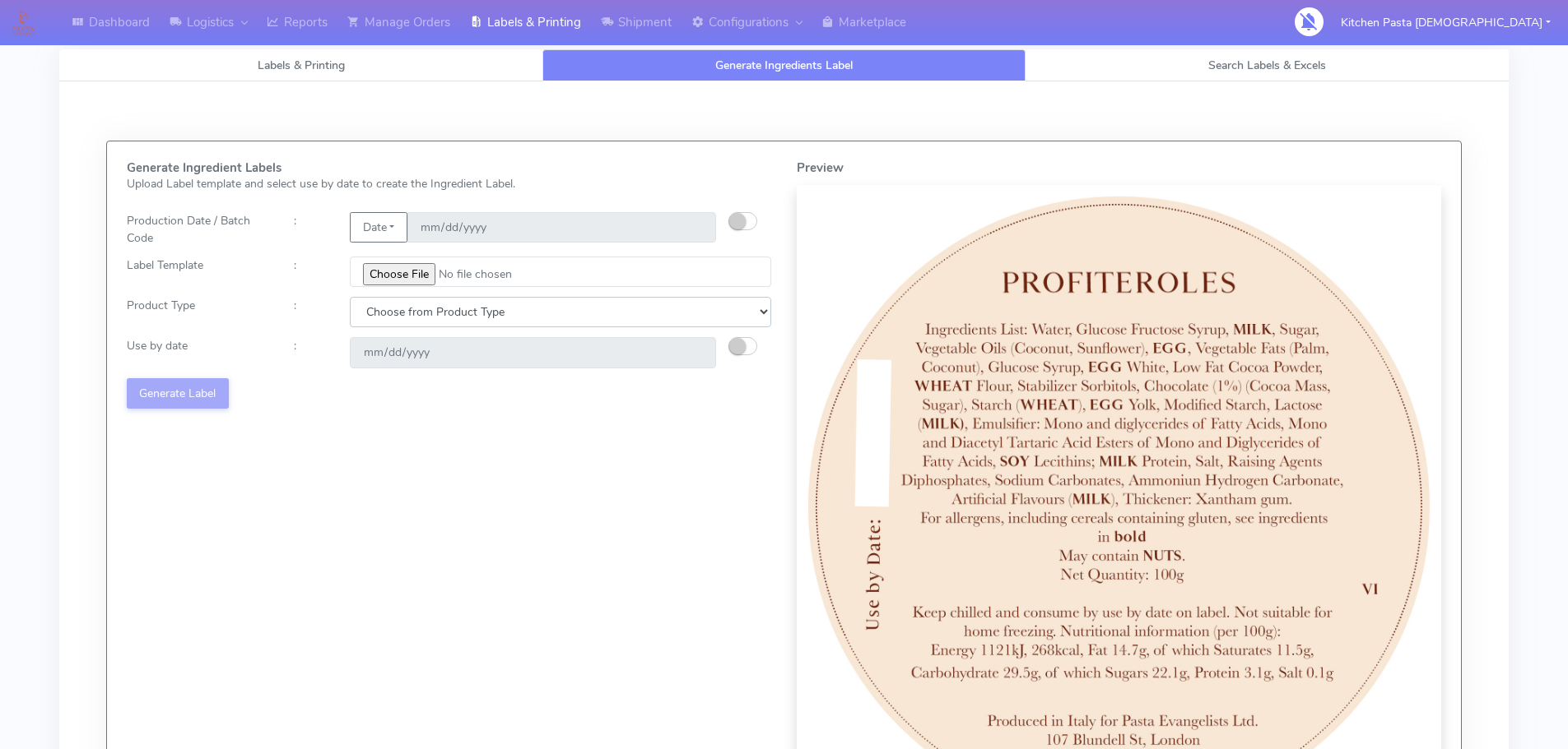
click at [608, 310] on select "Choose from Product Type ECOM ERETAIL CIRCULAR CIRC_DESERTS LASAGNE" at bounding box center [560, 312] width 422 height 31
select select "3"
click at [350, 297] on select "Choose from Product Type ECOM ERETAIL CIRCULAR CIRC_DESERTS LASAGNE" at bounding box center [560, 312] width 422 height 31
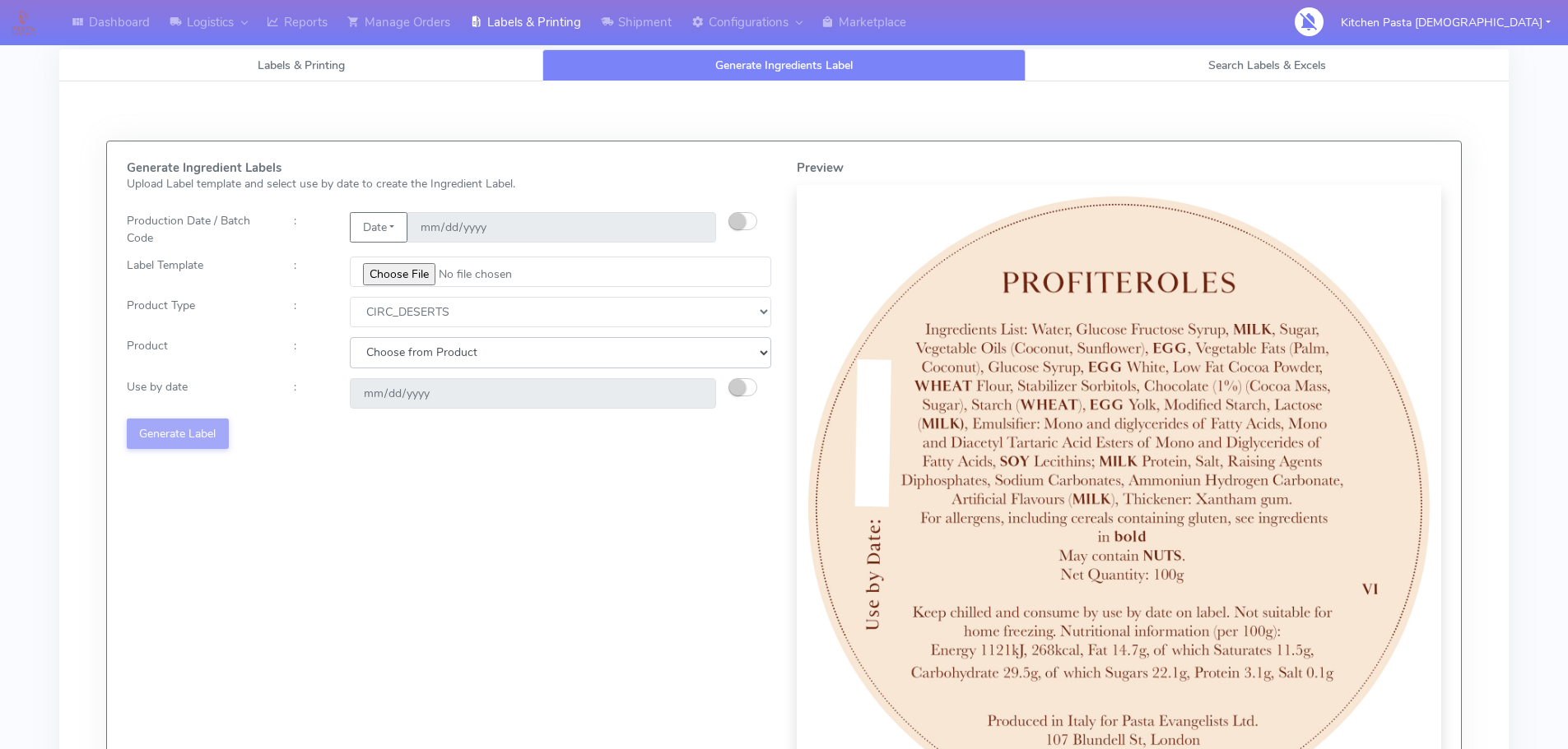
click at [407, 348] on select "Choose from Product CLASSIC_TIRAMISU CREMA_AMARENA PROFITEROLES" at bounding box center [560, 352] width 422 height 31
select select "2"
click at [350, 337] on select "Choose from Product CLASSIC_TIRAMISU CREMA_AMARENA PROFITEROLES" at bounding box center [560, 352] width 422 height 31
type input "[DATE]"
click at [167, 417] on div "Generate Ingredient Labels Upload Label template and select use by date to crea…" at bounding box center [449, 495] width 670 height 668
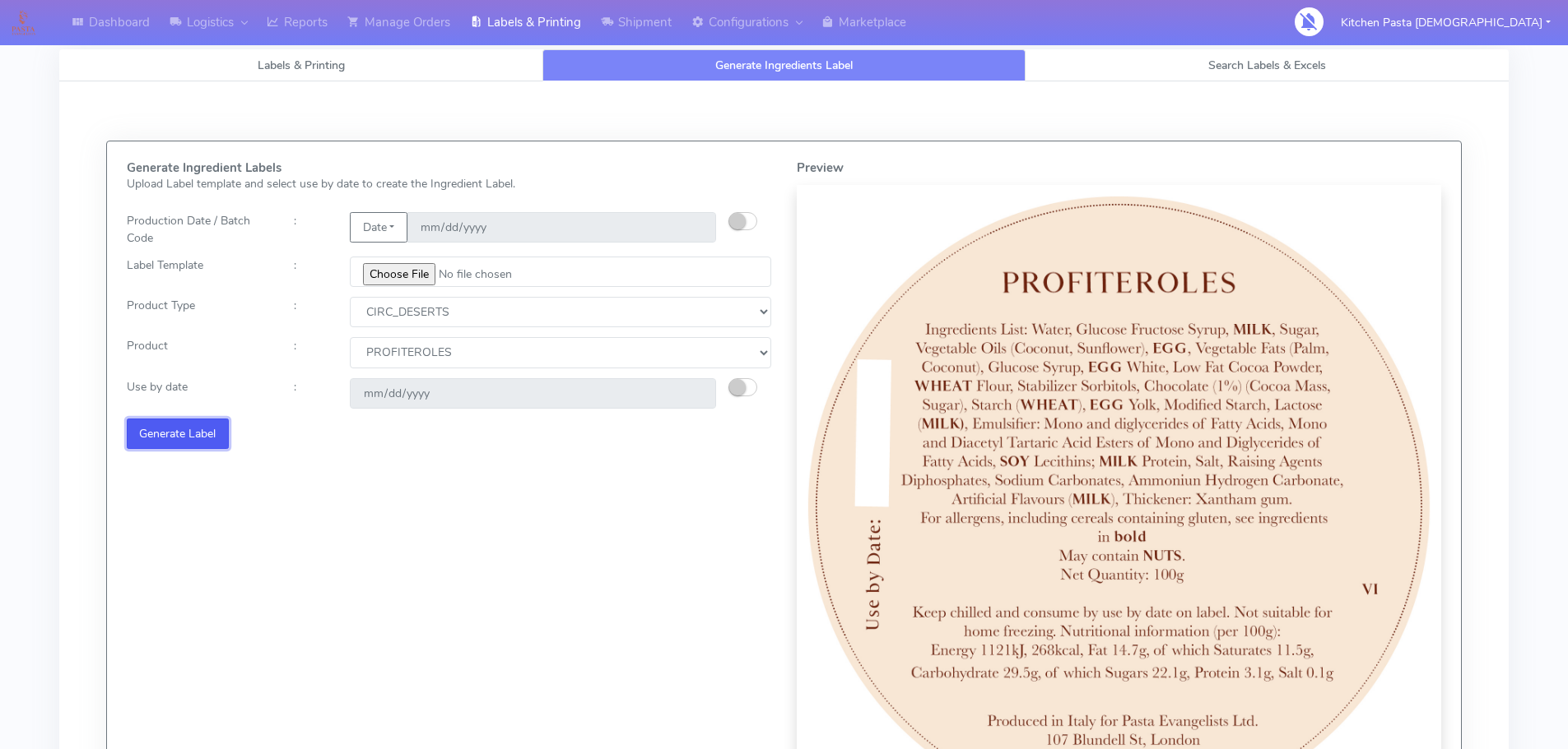
click at [182, 439] on button "Generate Label" at bounding box center [178, 434] width 102 height 31
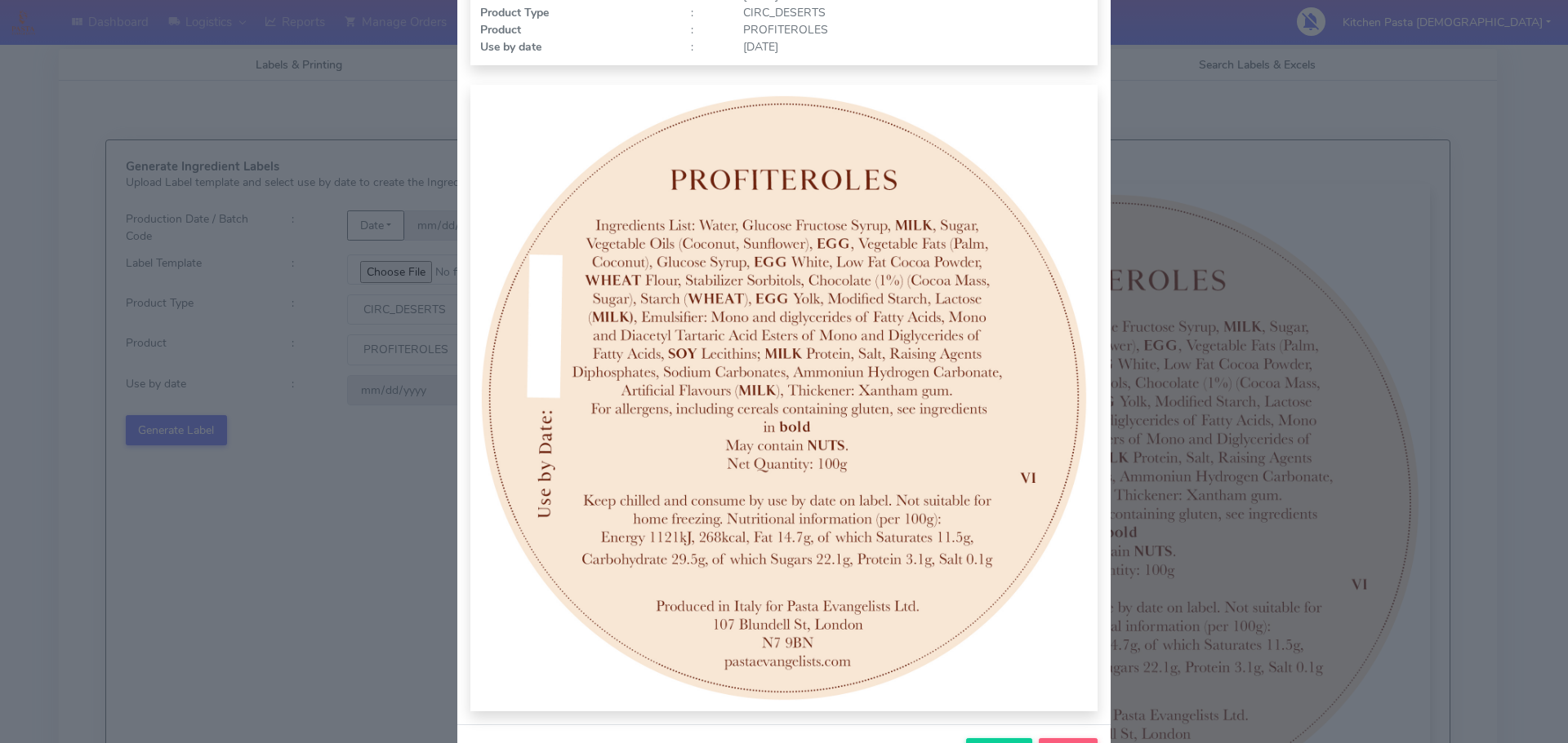
scroll to position [169, 0]
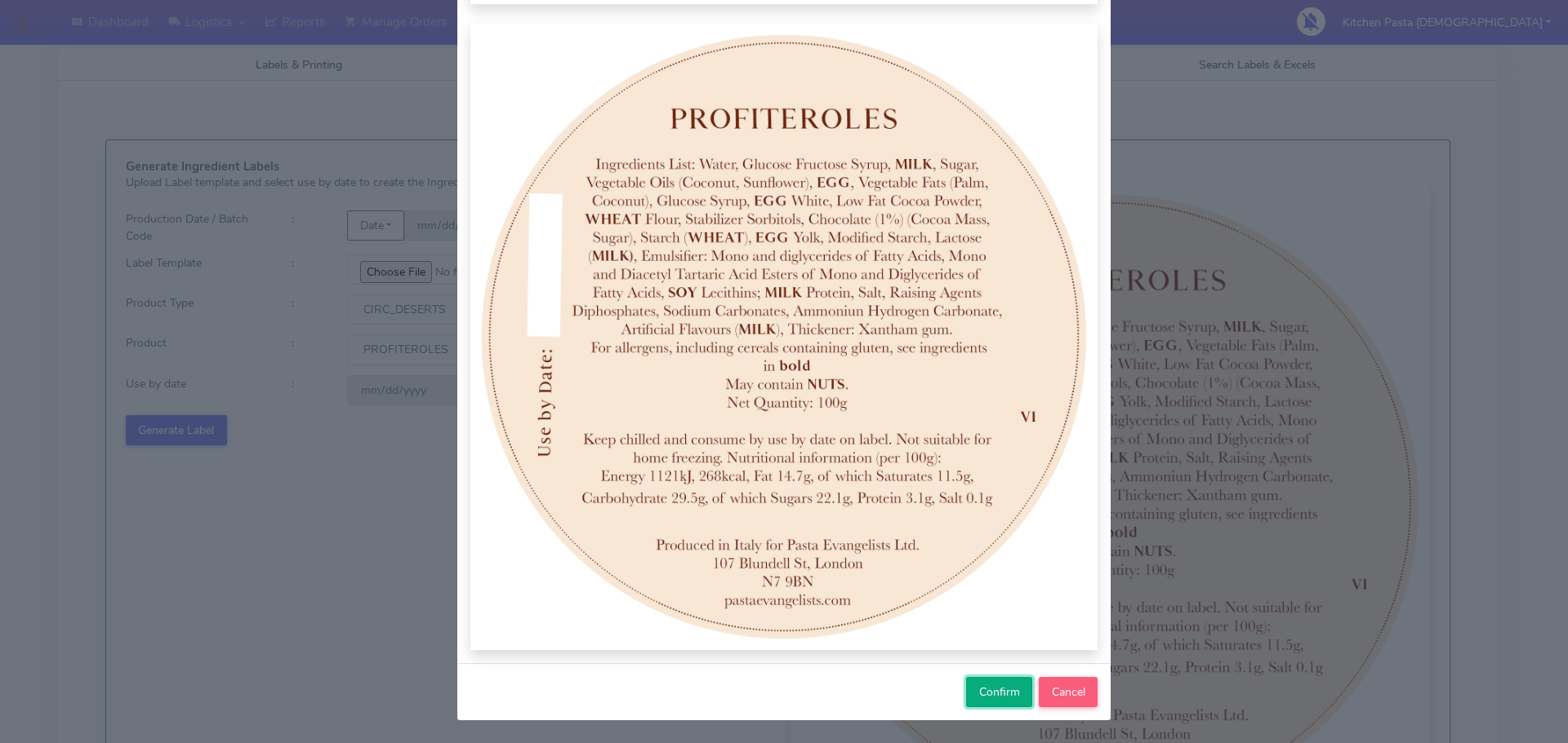
click at [979, 697] on span "Confirm" at bounding box center [999, 693] width 41 height 15
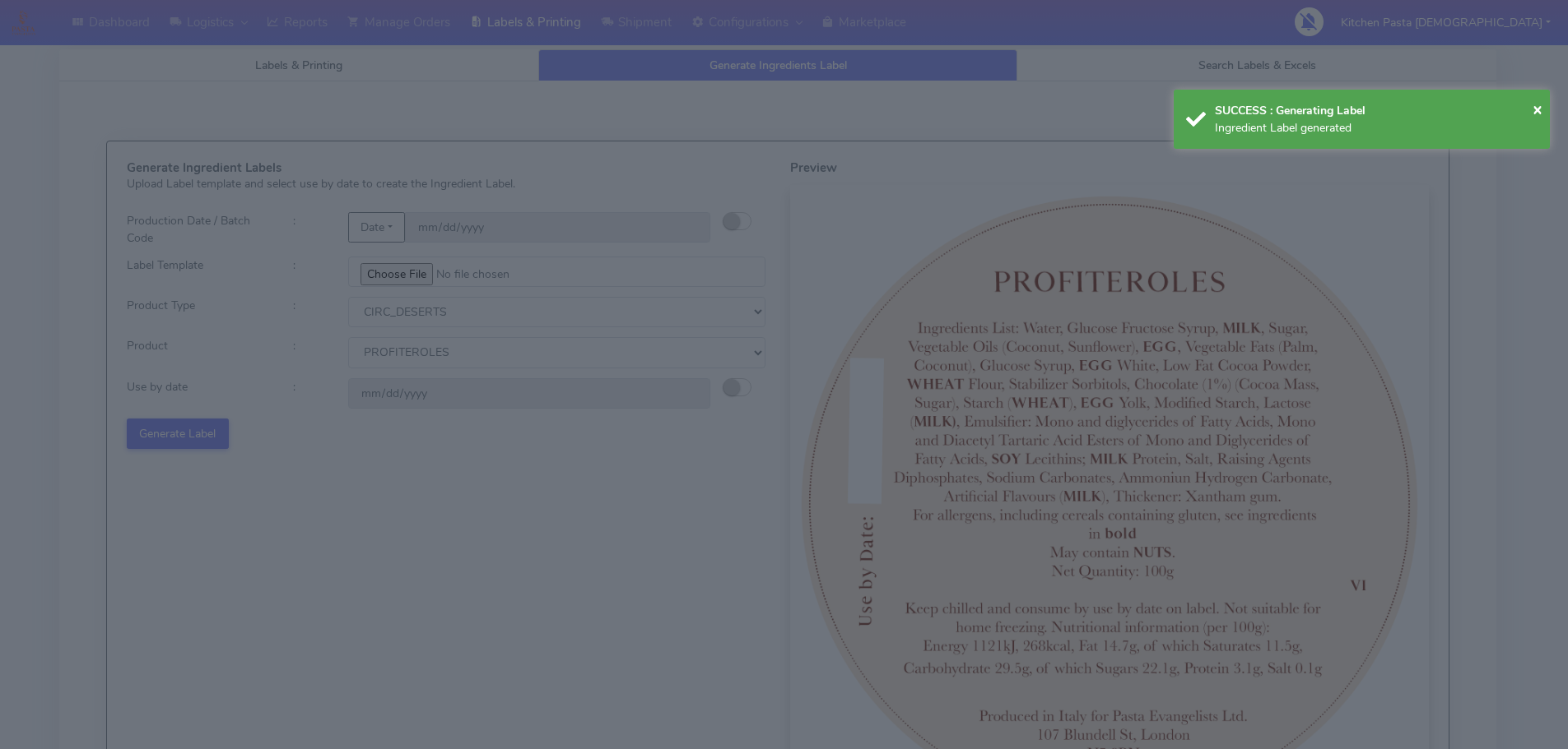
select select
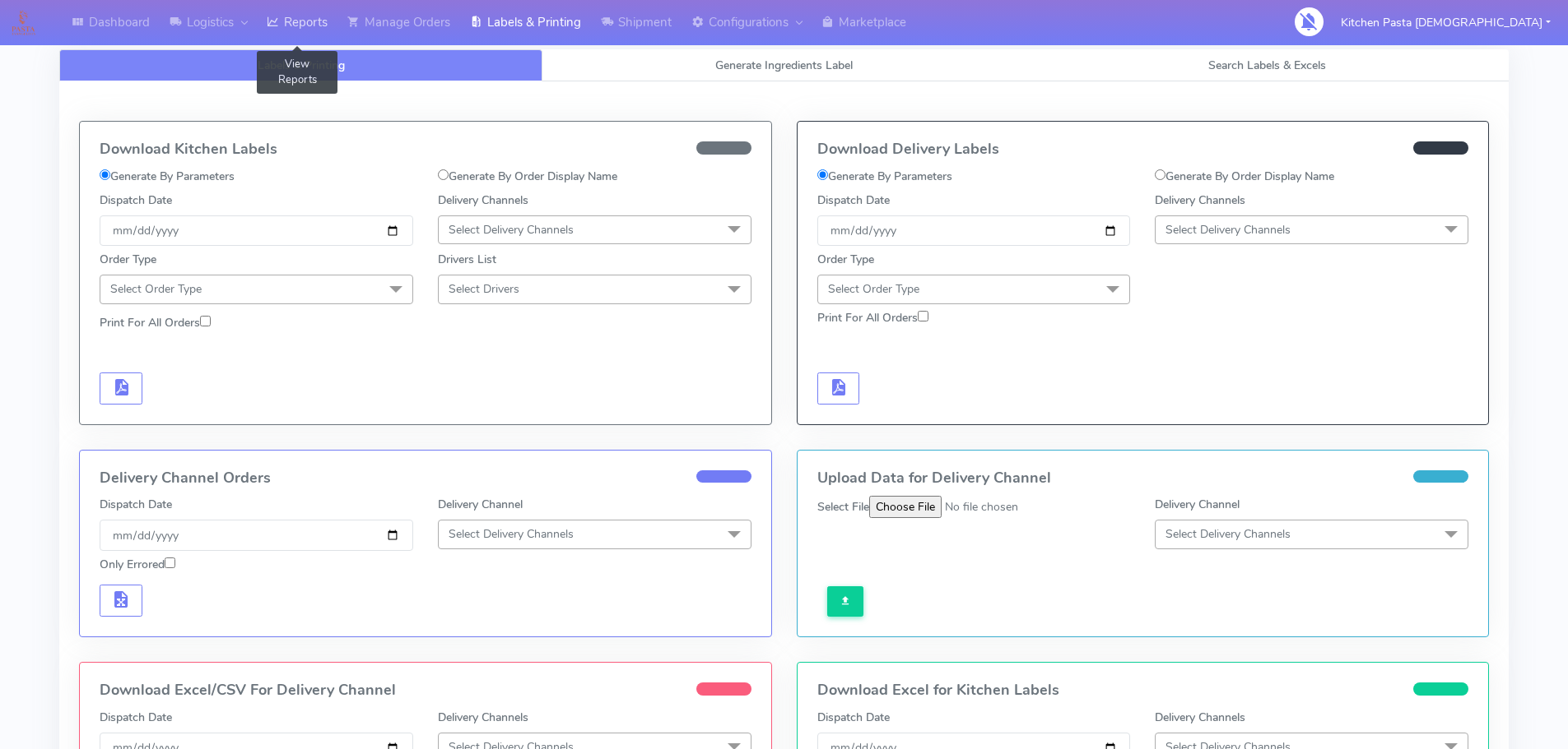
click at [309, 31] on link "Reports" at bounding box center [297, 22] width 81 height 45
